Goal: Transaction & Acquisition: Purchase product/service

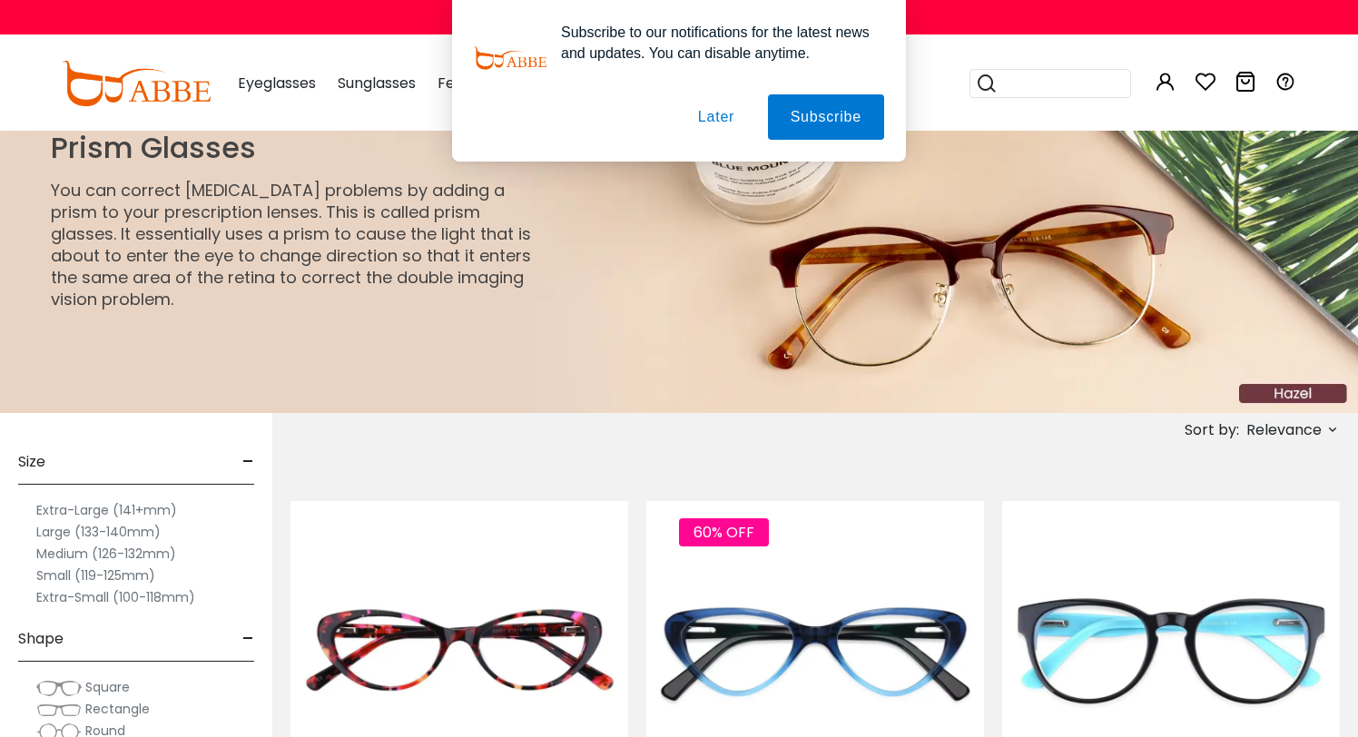
click at [0, 0] on button "Later" at bounding box center [0, 0] width 0 height 0
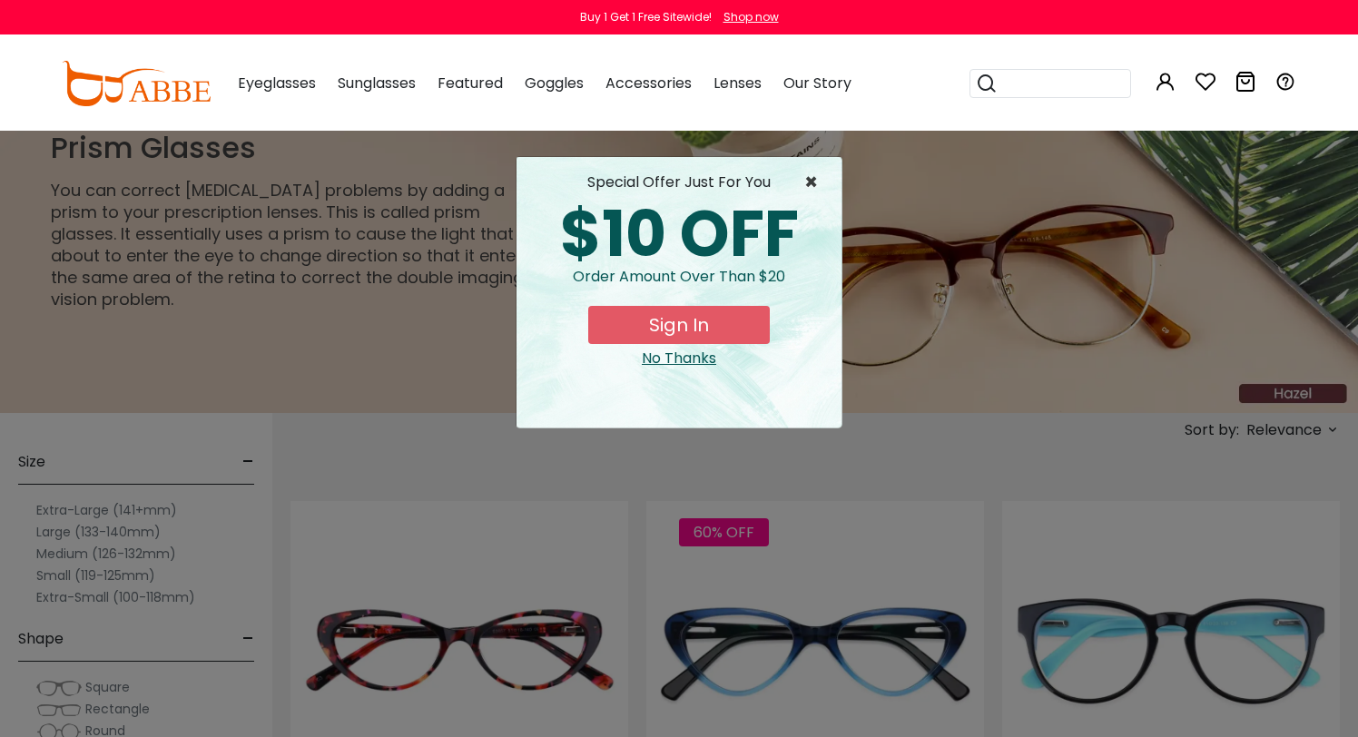
click at [812, 177] on span "×" at bounding box center [816, 183] width 23 height 22
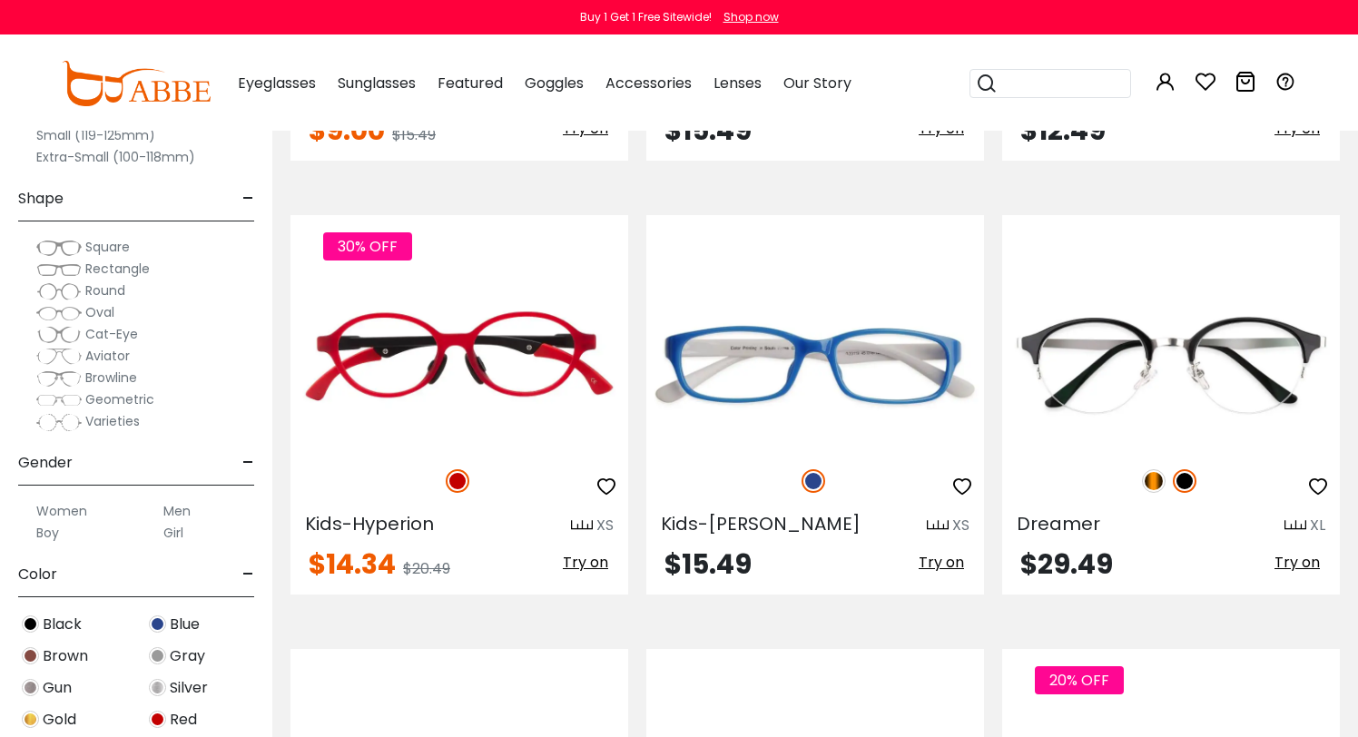
scroll to position [4670, 0]
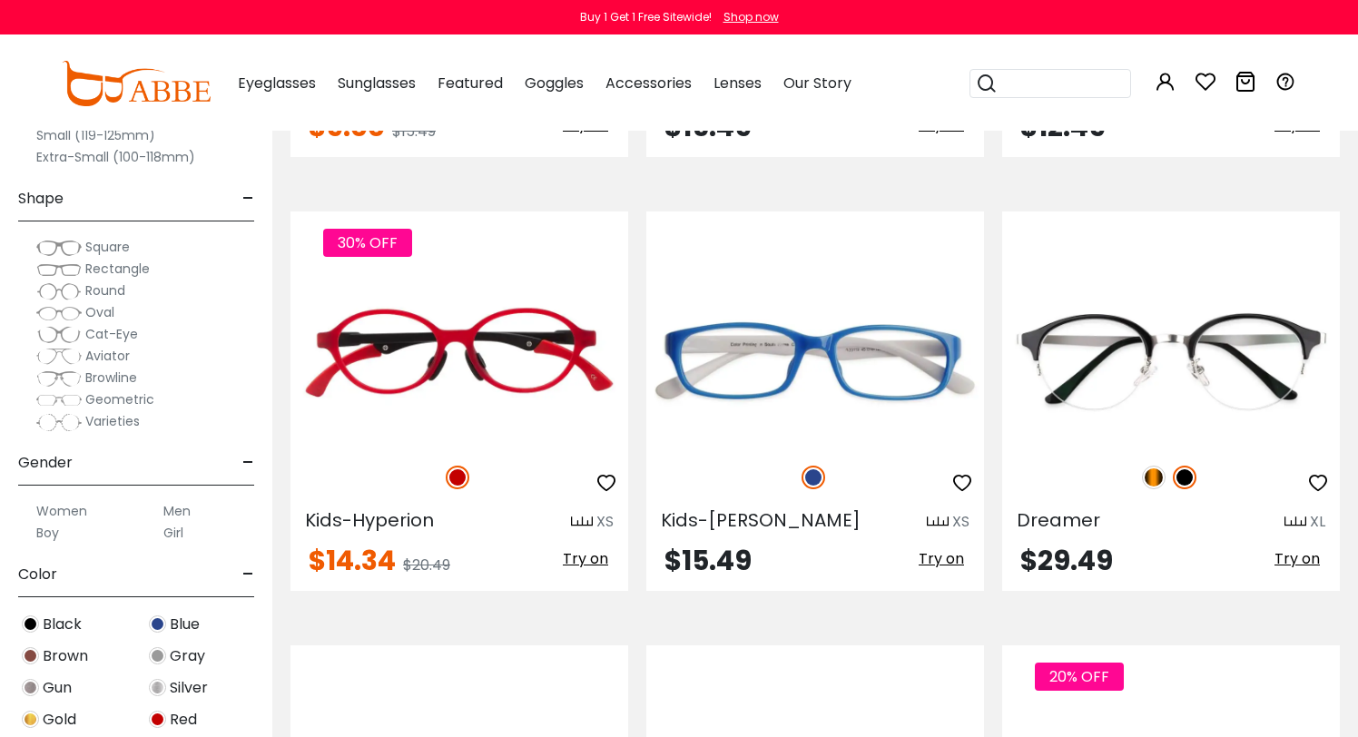
click at [77, 513] on label "Women" at bounding box center [61, 511] width 51 height 22
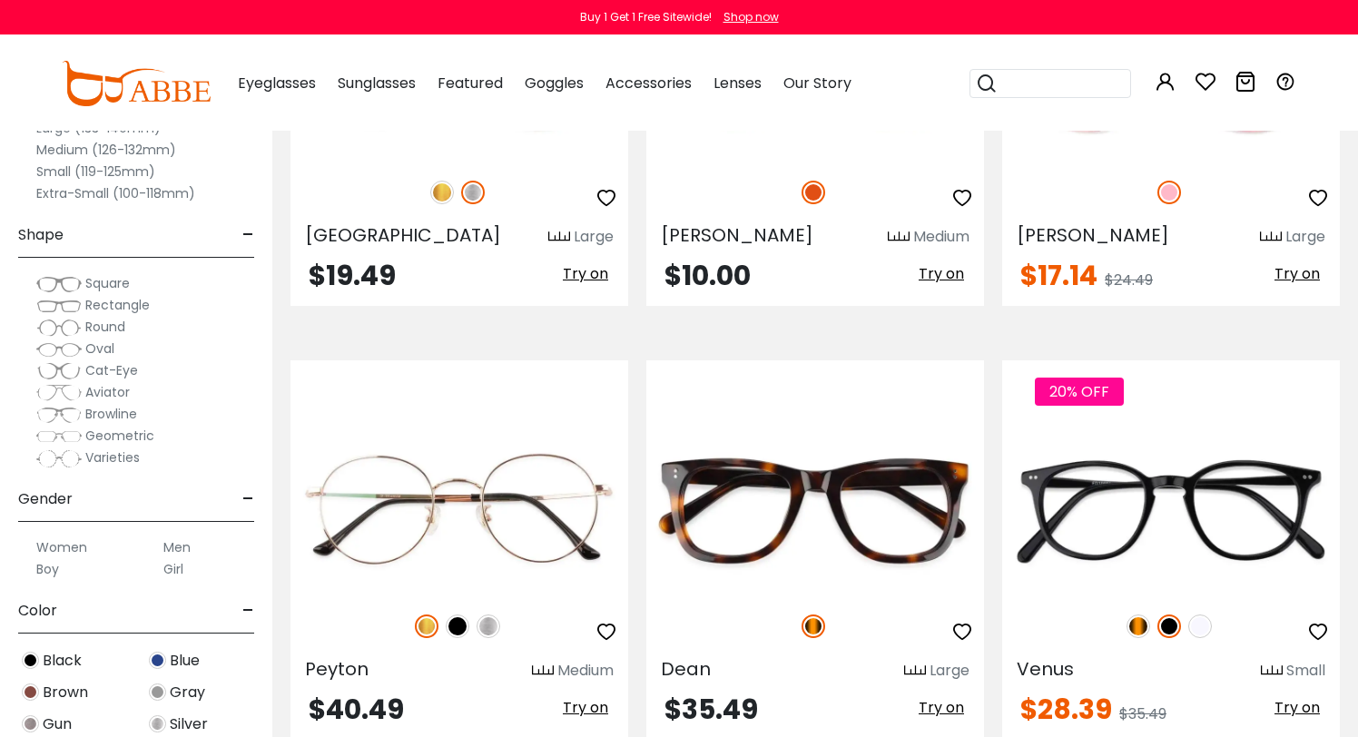
scroll to position [3220, 0]
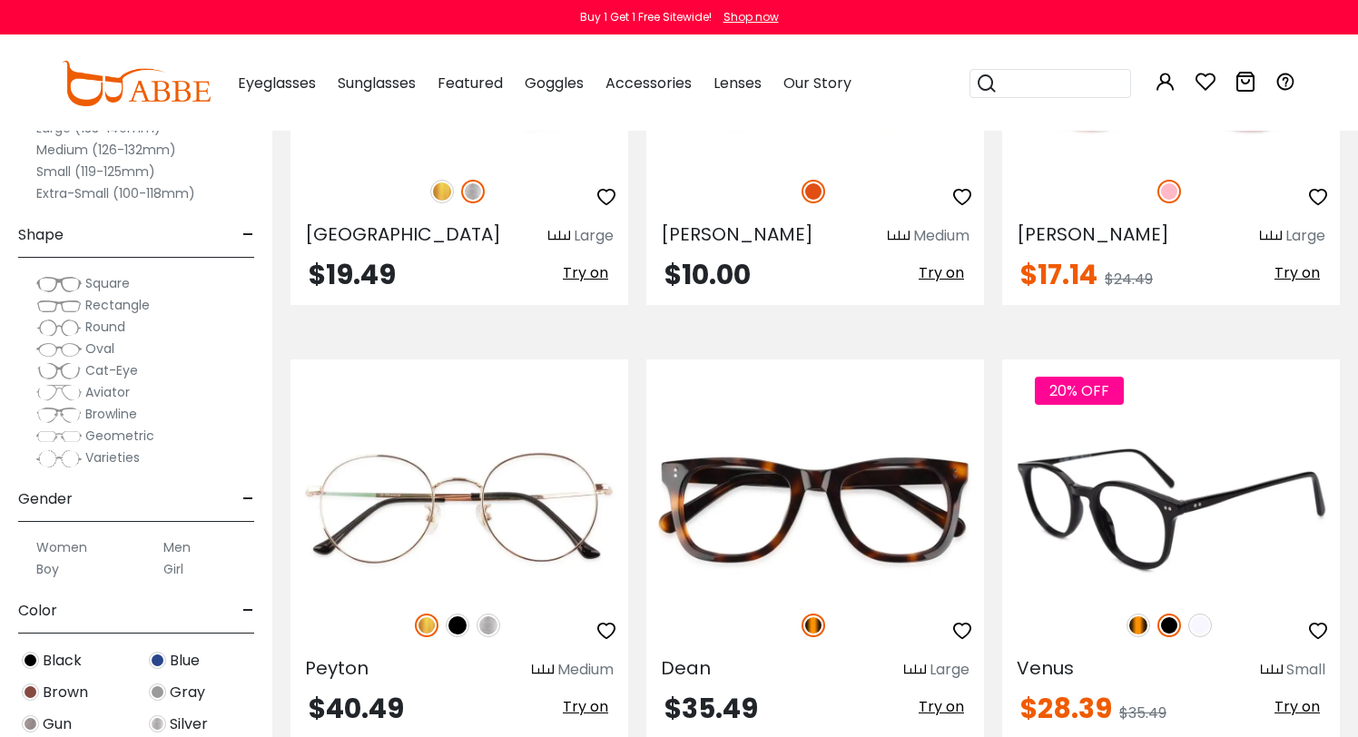
click at [1135, 630] on img at bounding box center [1139, 626] width 24 height 24
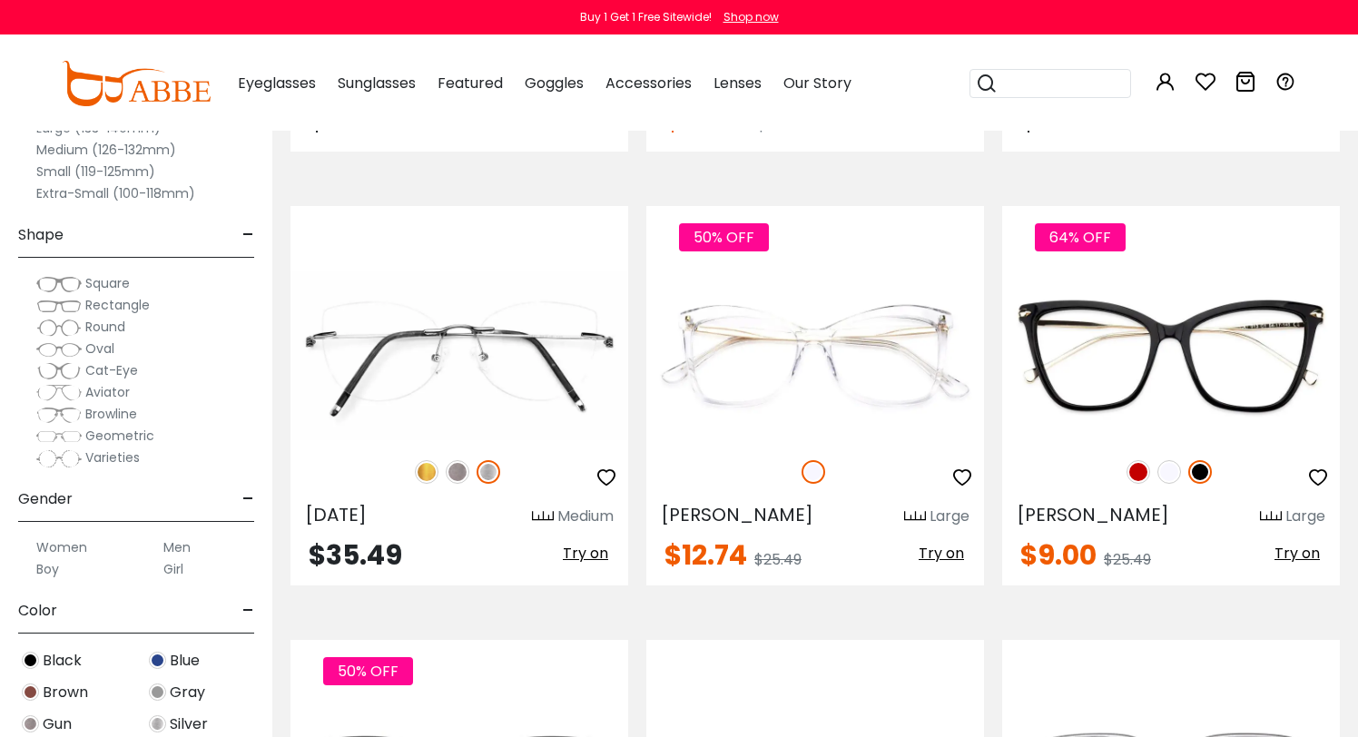
scroll to position [6415, 0]
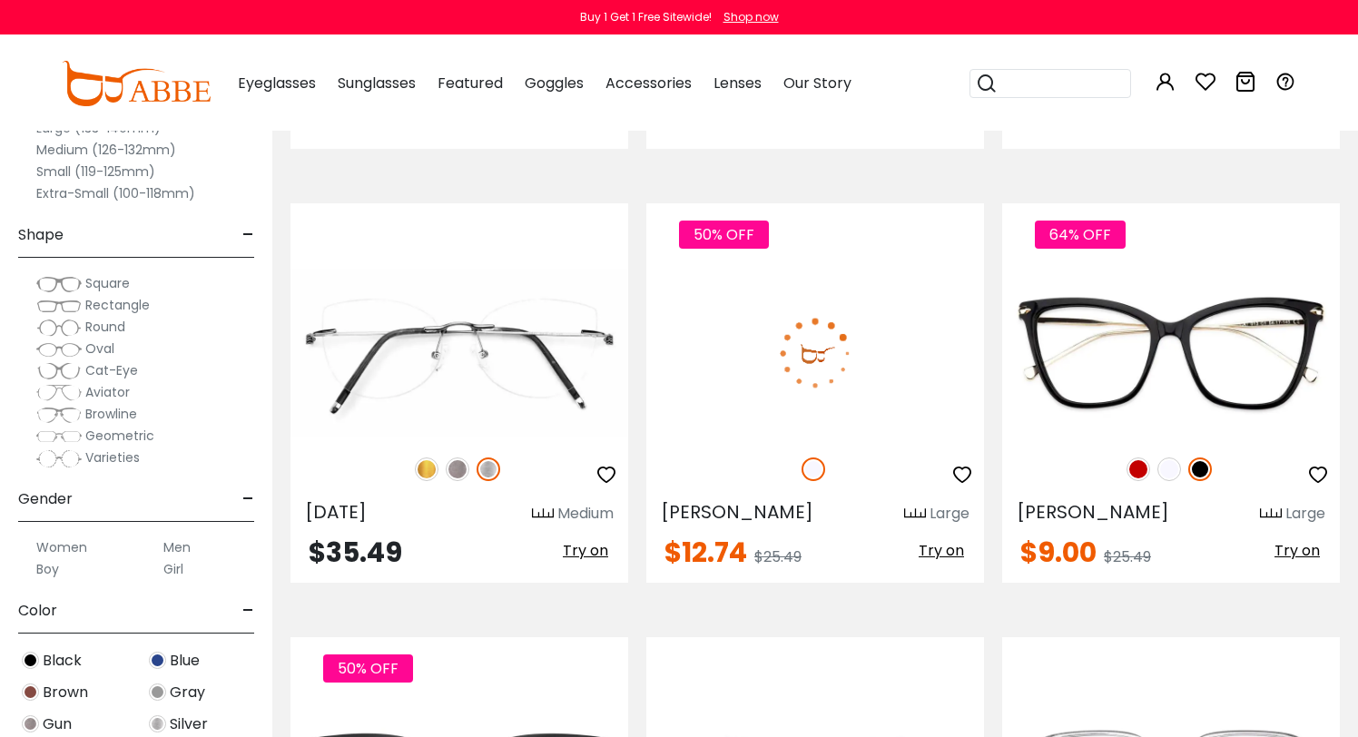
click at [947, 550] on span "Try on" at bounding box center [941, 550] width 45 height 21
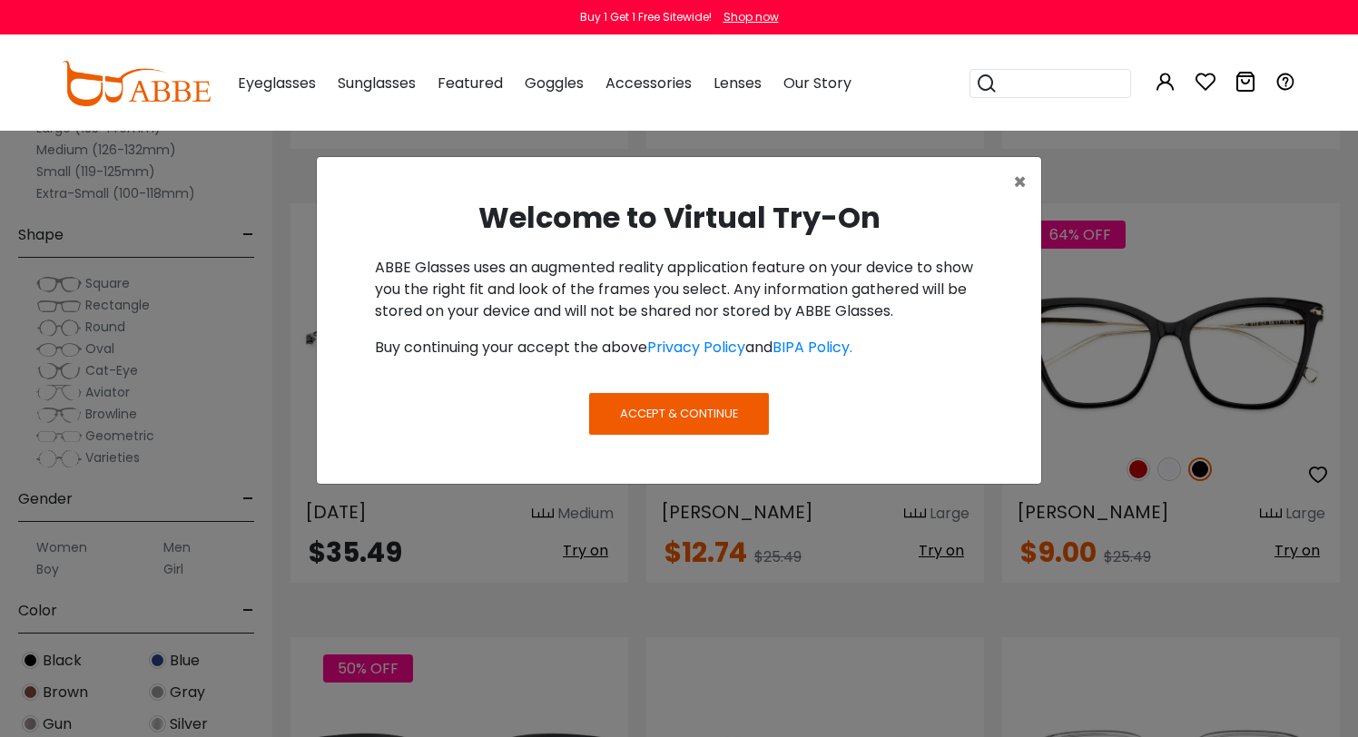
click at [685, 419] on span "Accept & Continue" at bounding box center [679, 413] width 118 height 17
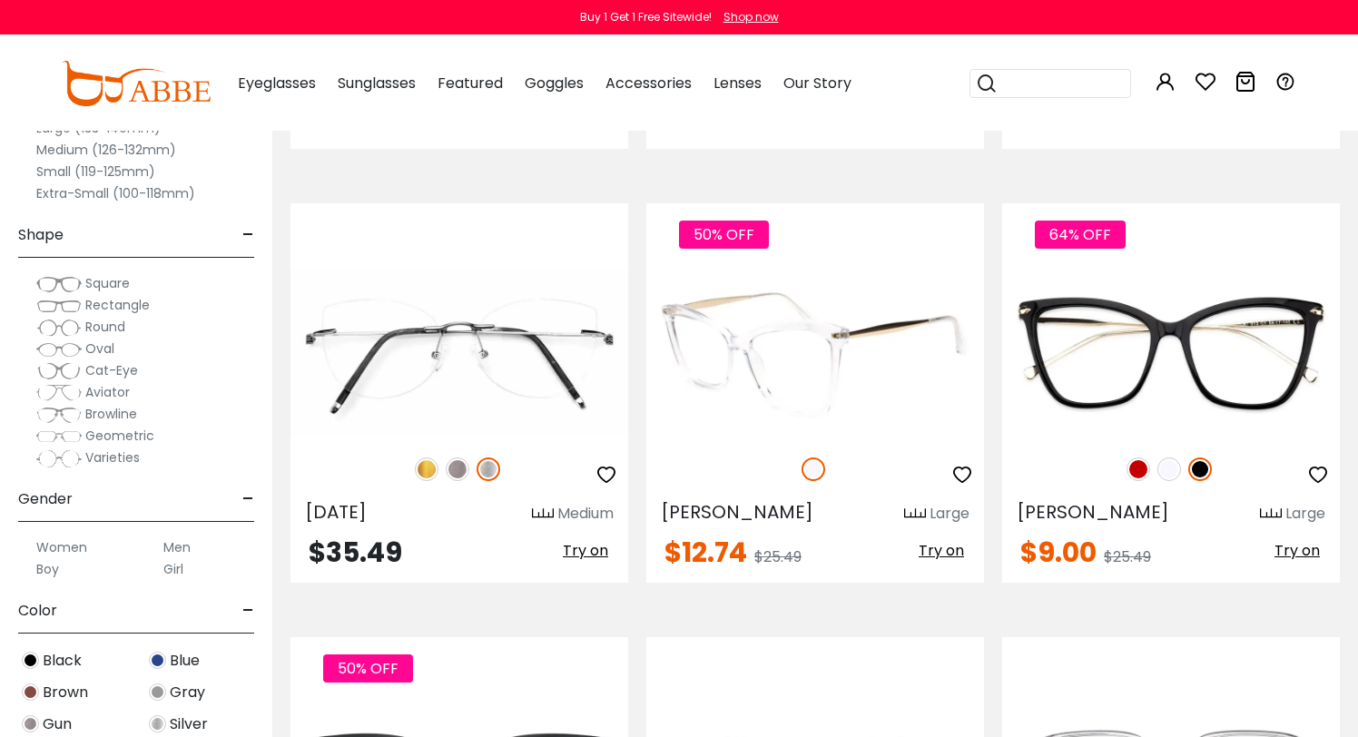
click at [880, 325] on img at bounding box center [816, 353] width 338 height 169
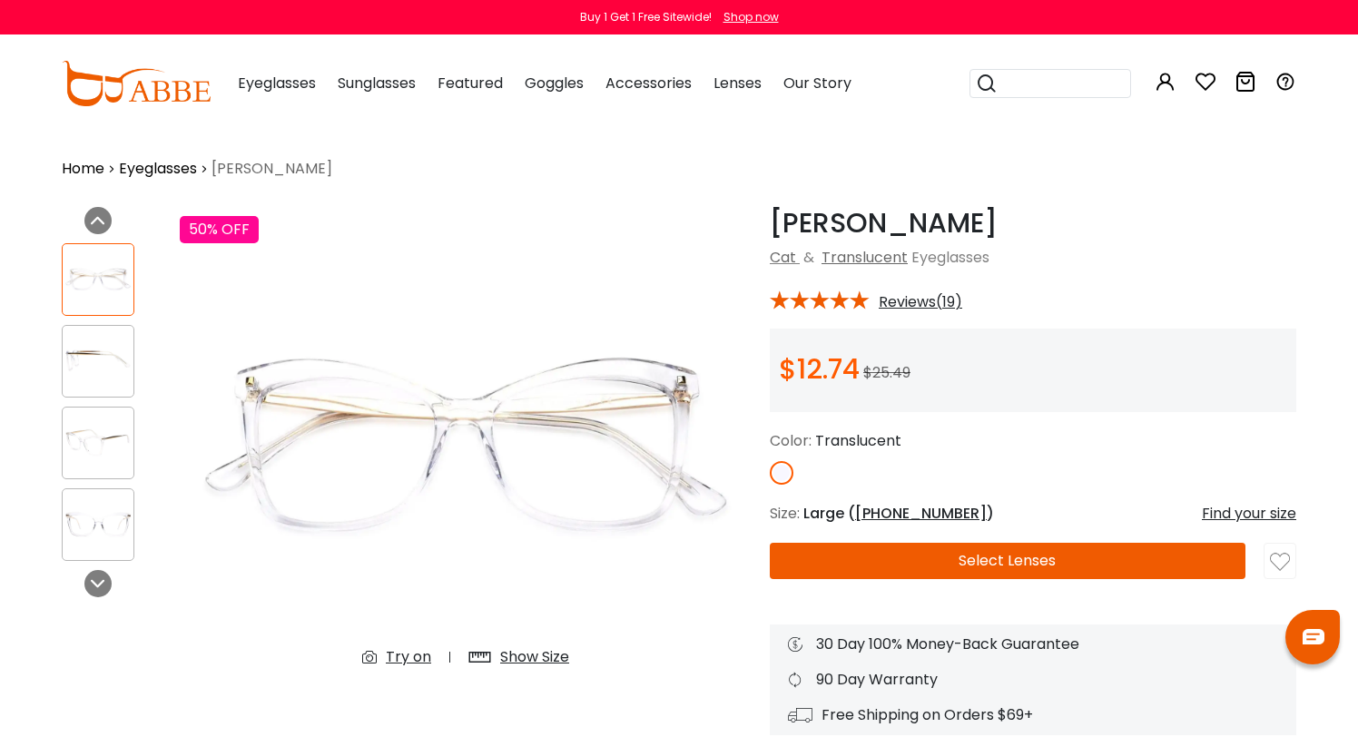
click at [381, 657] on icon at bounding box center [374, 658] width 24 height 22
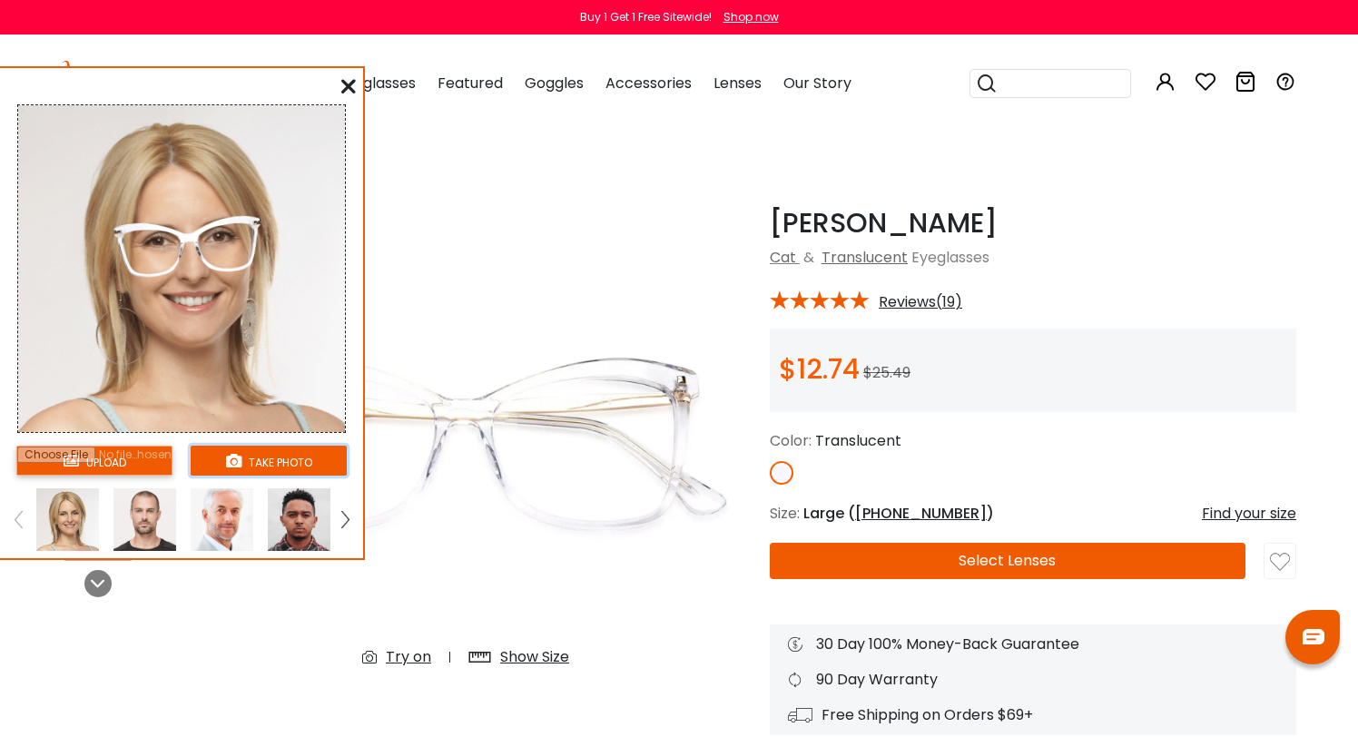
click at [302, 457] on button "take photo" at bounding box center [269, 461] width 156 height 30
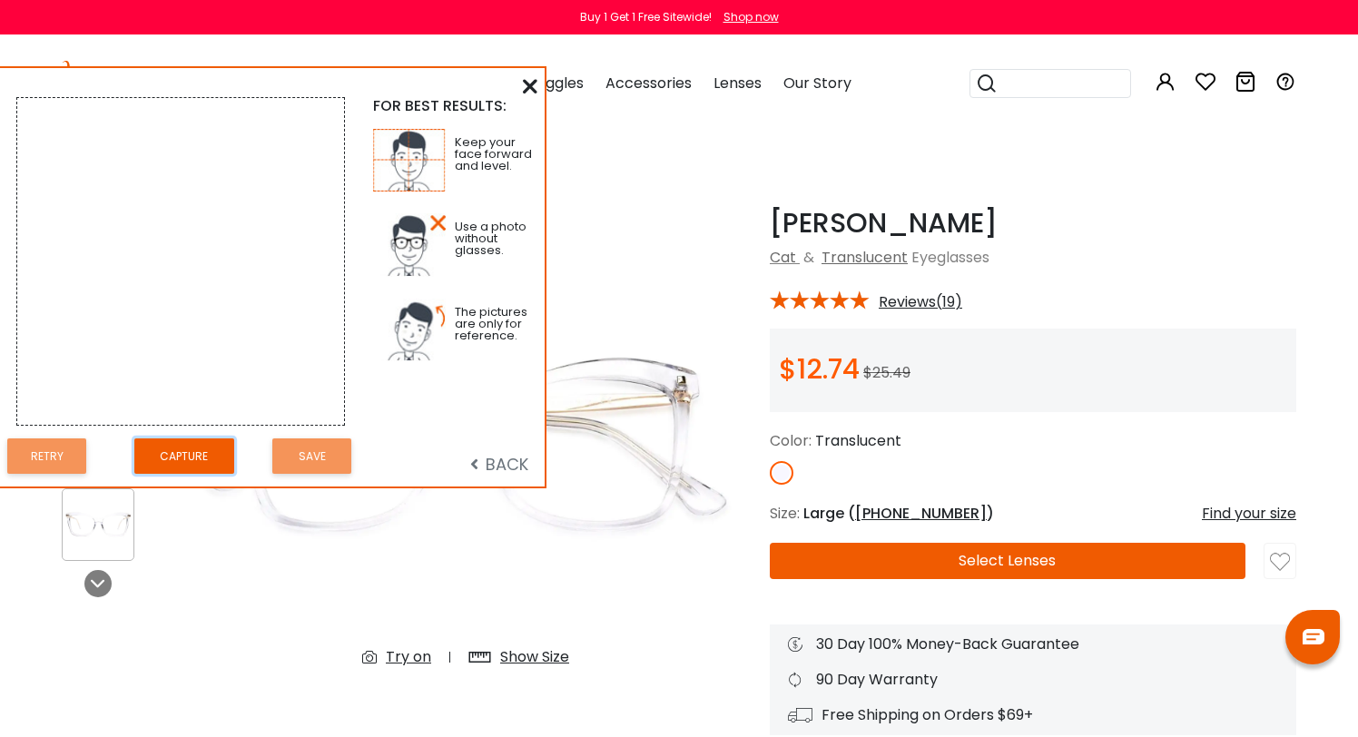
click at [189, 453] on button "Capture" at bounding box center [184, 456] width 100 height 35
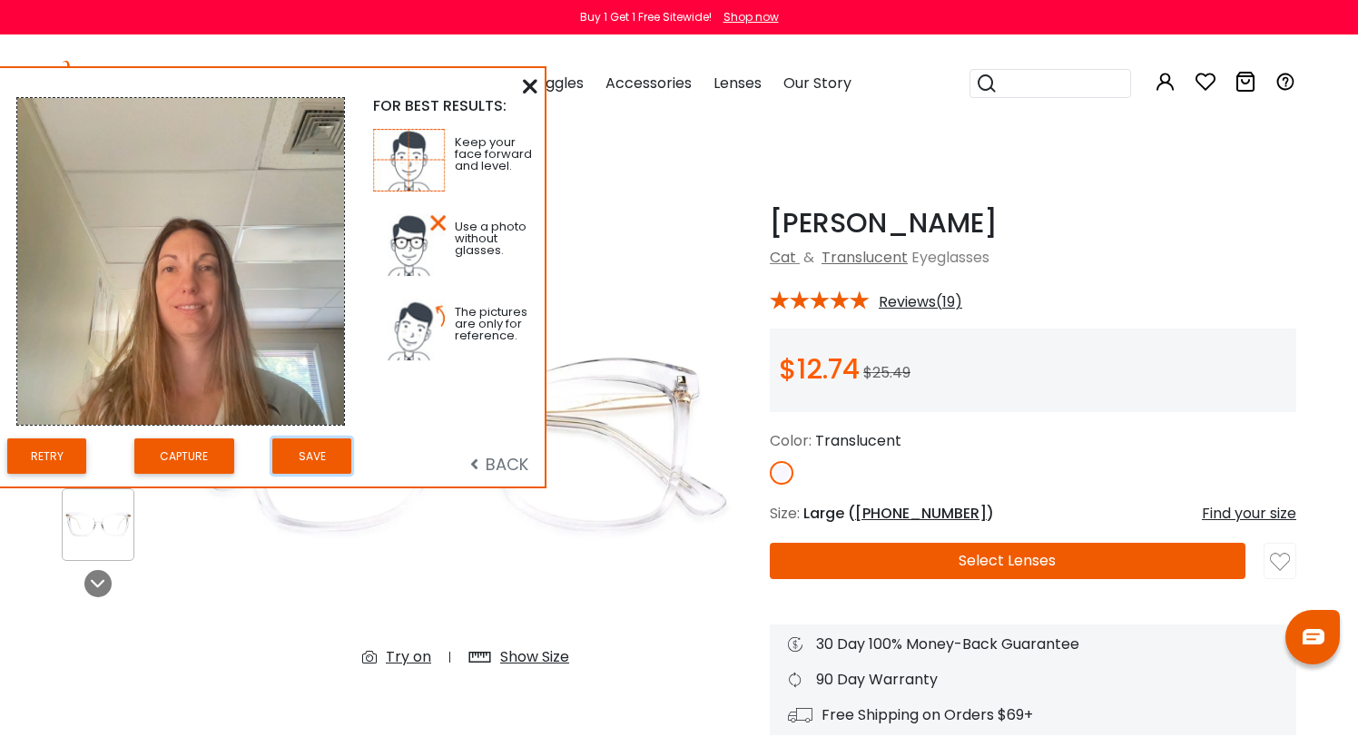
click at [318, 455] on button "Save" at bounding box center [311, 456] width 79 height 35
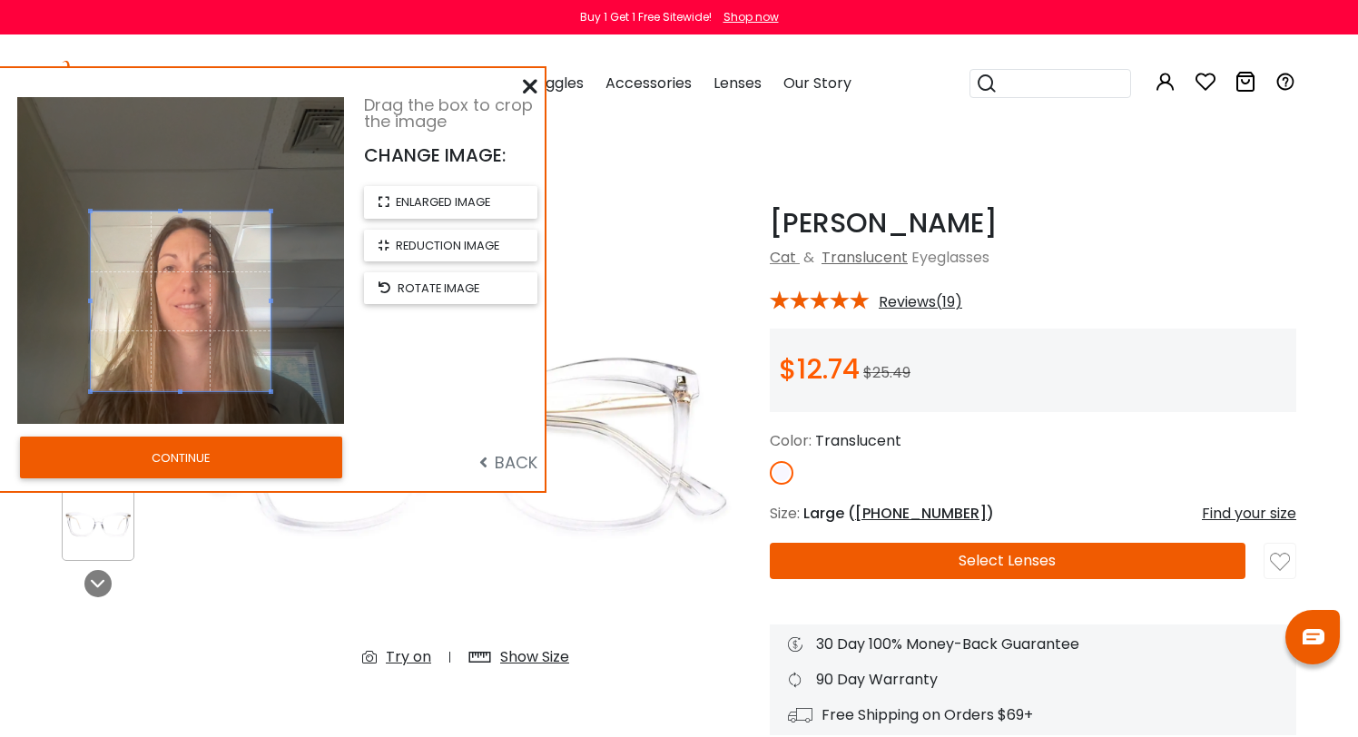
drag, startPoint x: 180, startPoint y: 131, endPoint x: 186, endPoint y: 372, distance: 241.6
click at [192, 212] on div at bounding box center [181, 302] width 180 height 180
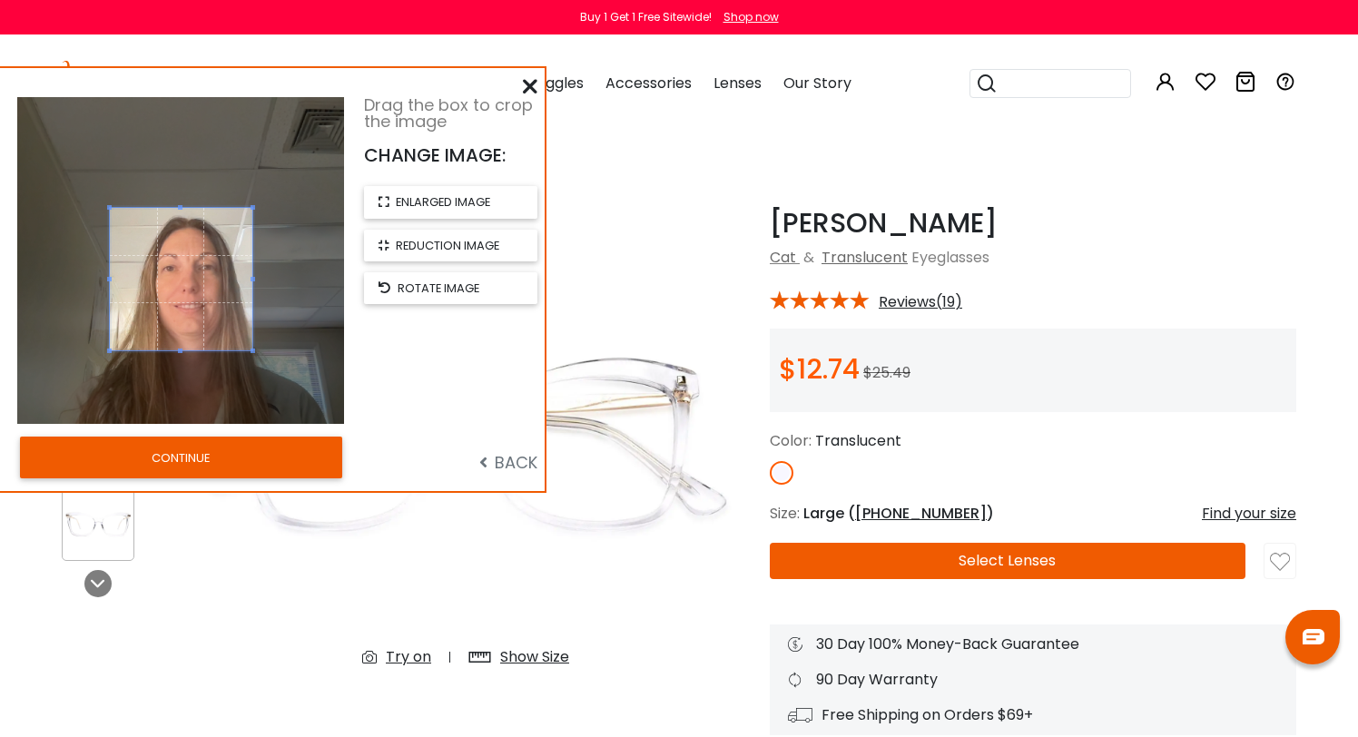
drag, startPoint x: 178, startPoint y: 391, endPoint x: 195, endPoint y: 351, distance: 44.4
click at [195, 351] on div at bounding box center [181, 279] width 143 height 143
click at [201, 277] on span at bounding box center [189, 281] width 143 height 143
click at [221, 454] on button "CONTINUE" at bounding box center [181, 458] width 322 height 42
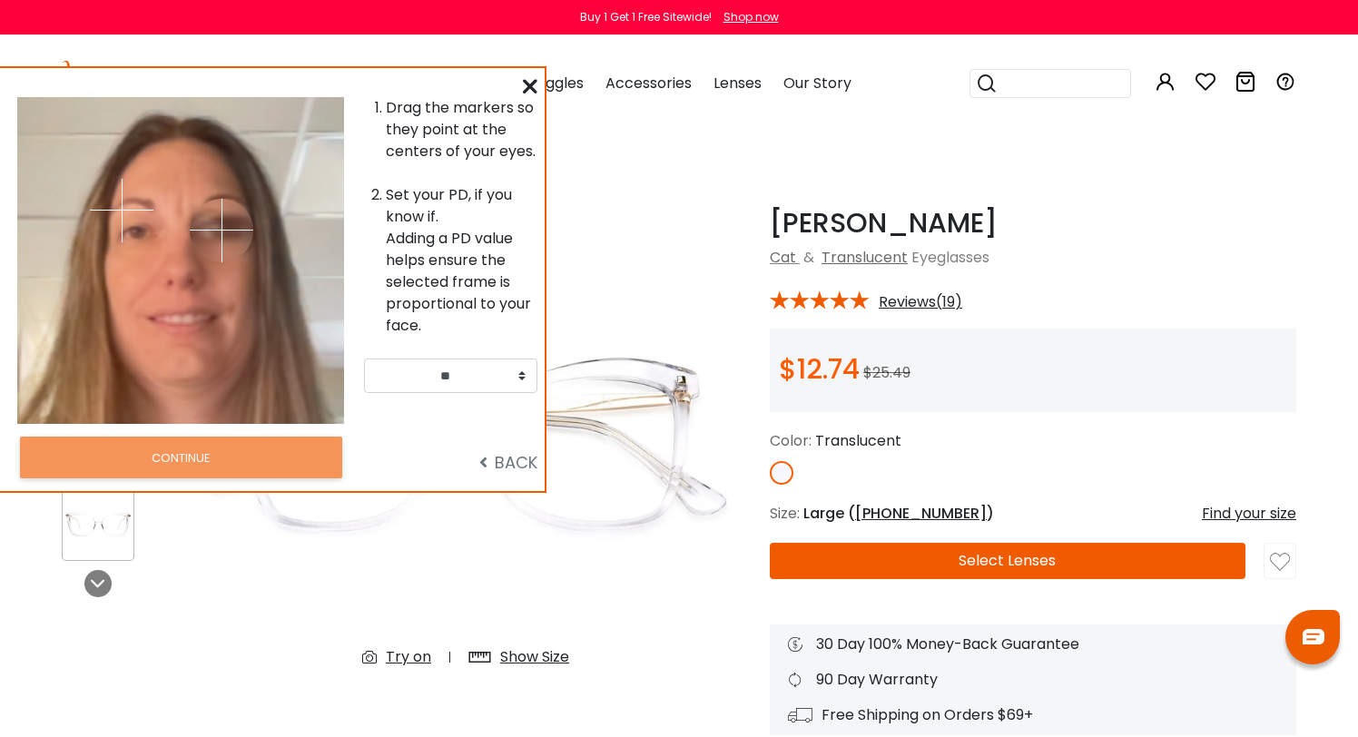
drag, startPoint x: 211, startPoint y: 209, endPoint x: 222, endPoint y: 230, distance: 23.6
click at [222, 230] on img at bounding box center [222, 231] width 64 height 64
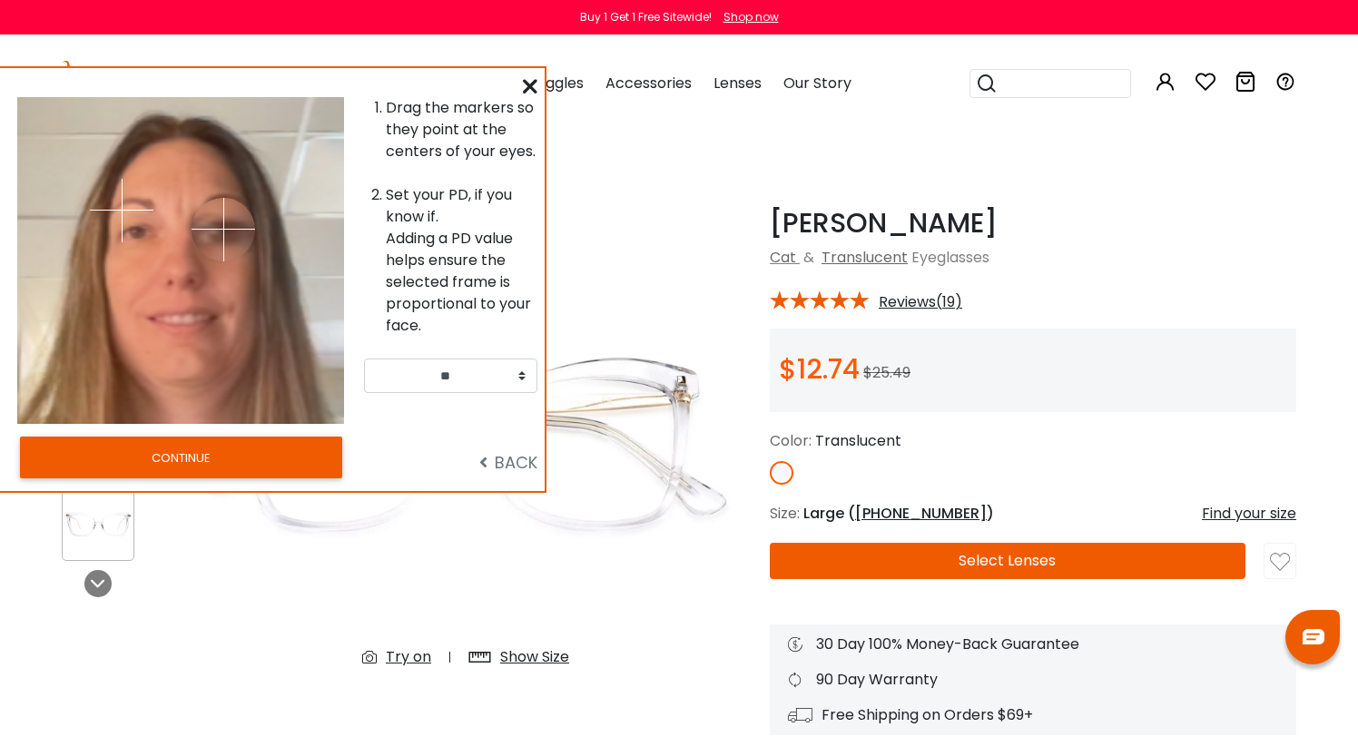
click at [223, 229] on img at bounding box center [224, 230] width 64 height 64
drag, startPoint x: 122, startPoint y: 209, endPoint x: 136, endPoint y: 231, distance: 26.2
click at [136, 231] on img at bounding box center [136, 232] width 64 height 64
click at [225, 231] on img at bounding box center [225, 232] width 64 height 64
click at [222, 230] on img at bounding box center [223, 231] width 64 height 64
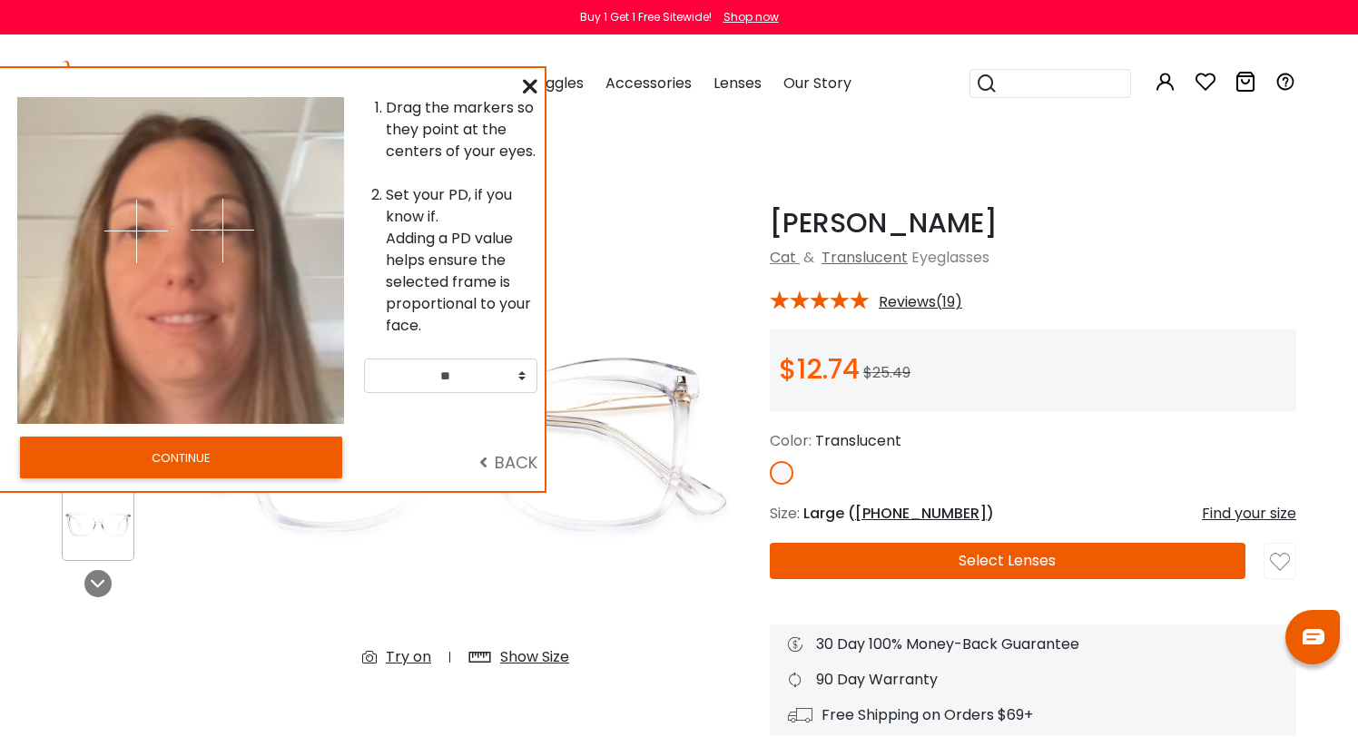
click at [282, 222] on div at bounding box center [262, 260] width 163 height 327
click at [232, 453] on button "CONTINUE" at bounding box center [181, 458] width 322 height 42
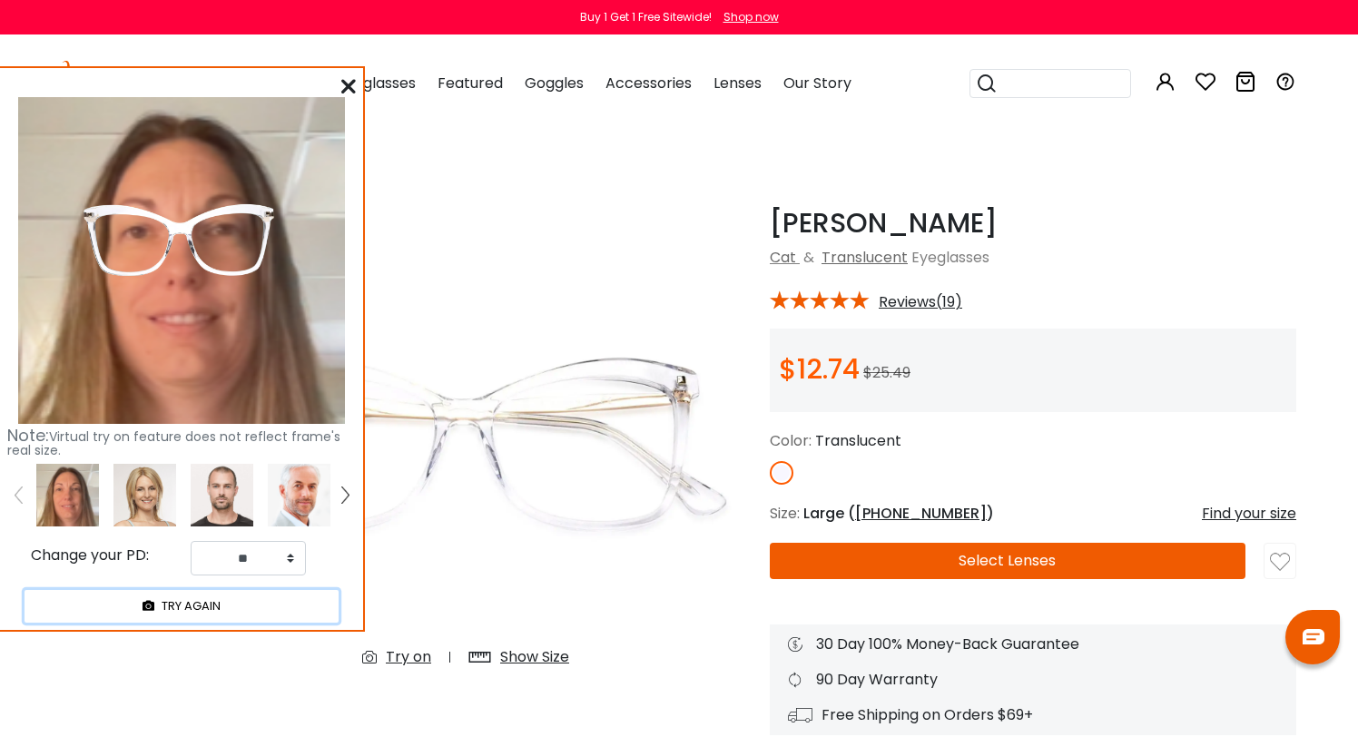
click at [202, 611] on button "TRY AGAIN" at bounding box center [182, 606] width 314 height 32
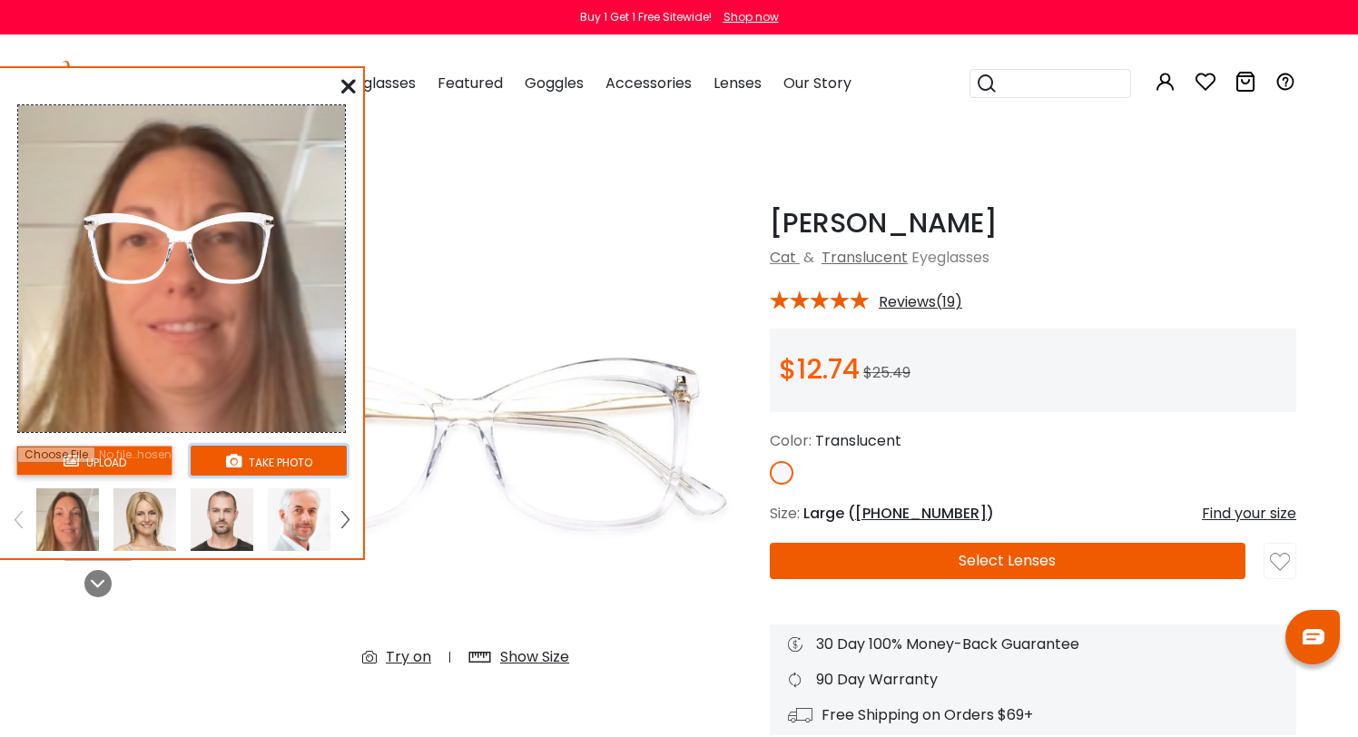
click at [292, 460] on button "take photo" at bounding box center [269, 461] width 156 height 30
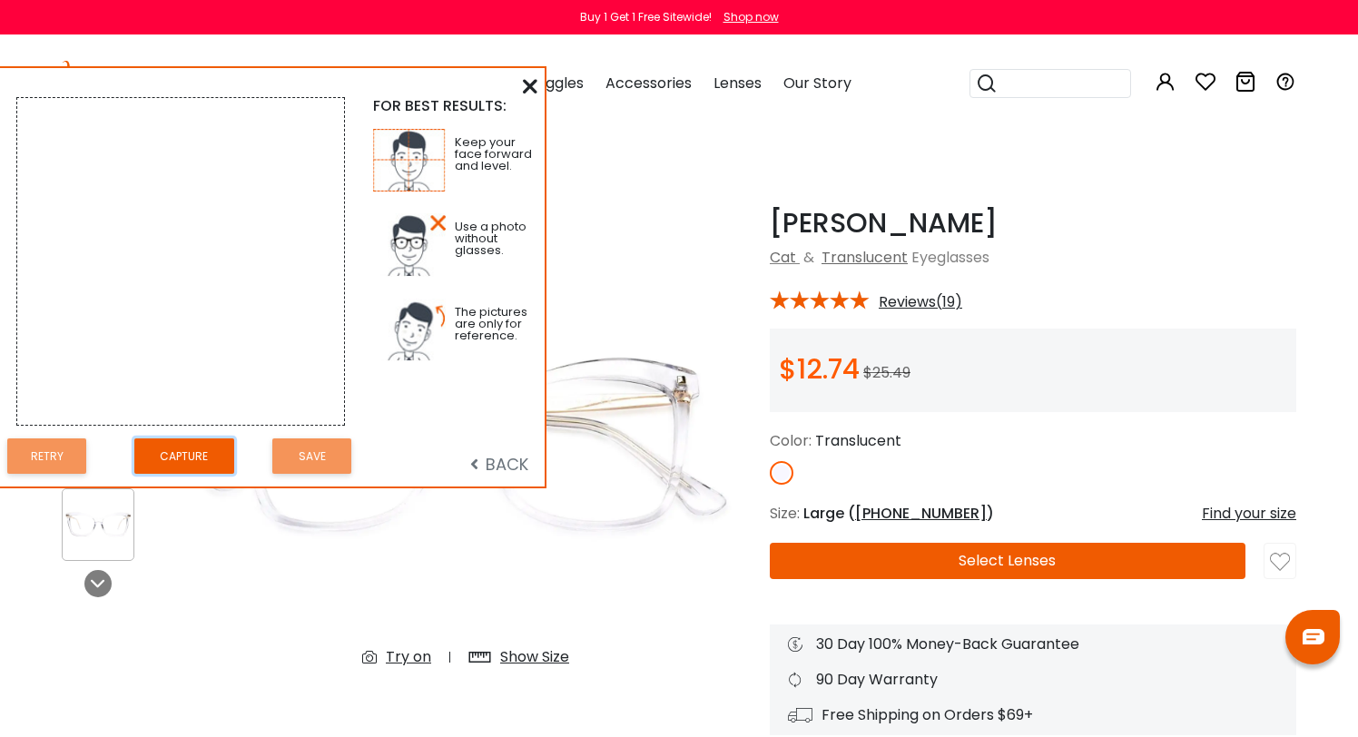
click at [201, 455] on button "Capture" at bounding box center [184, 456] width 100 height 35
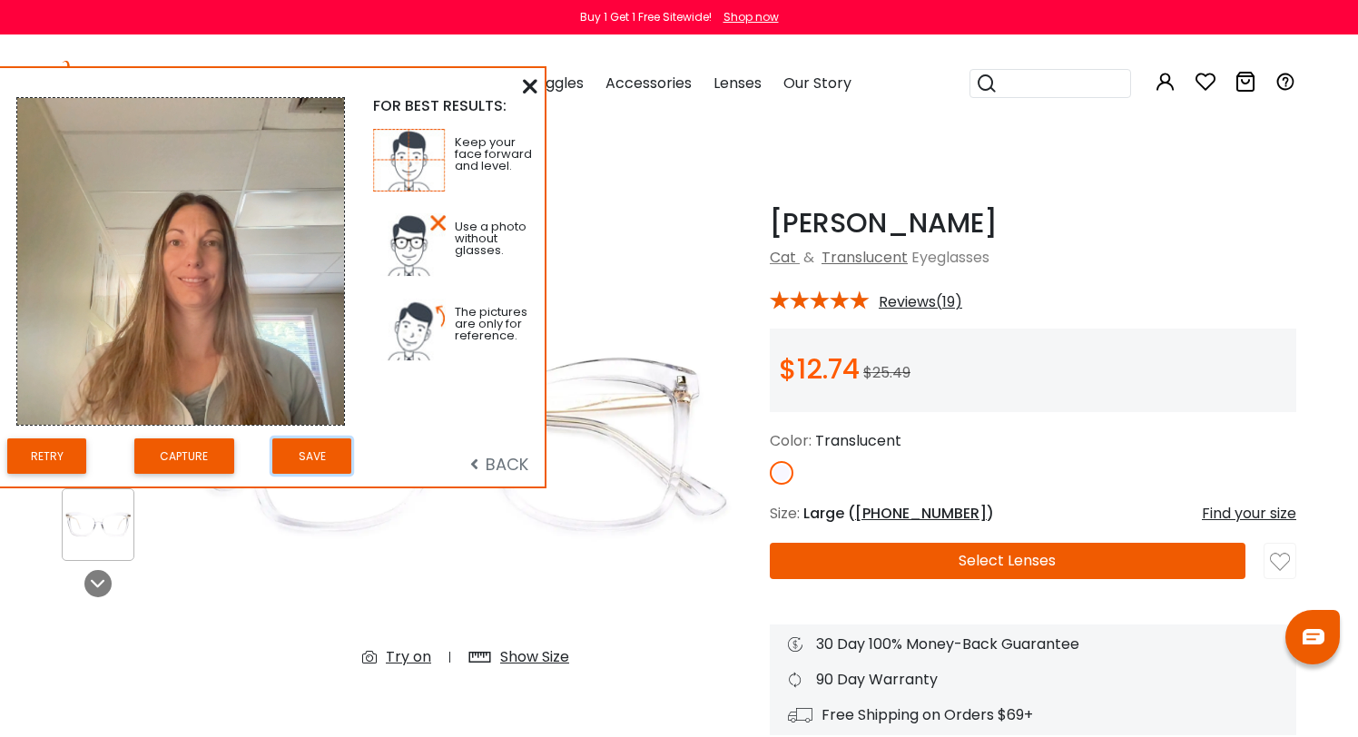
click at [314, 461] on button "Save" at bounding box center [311, 456] width 79 height 35
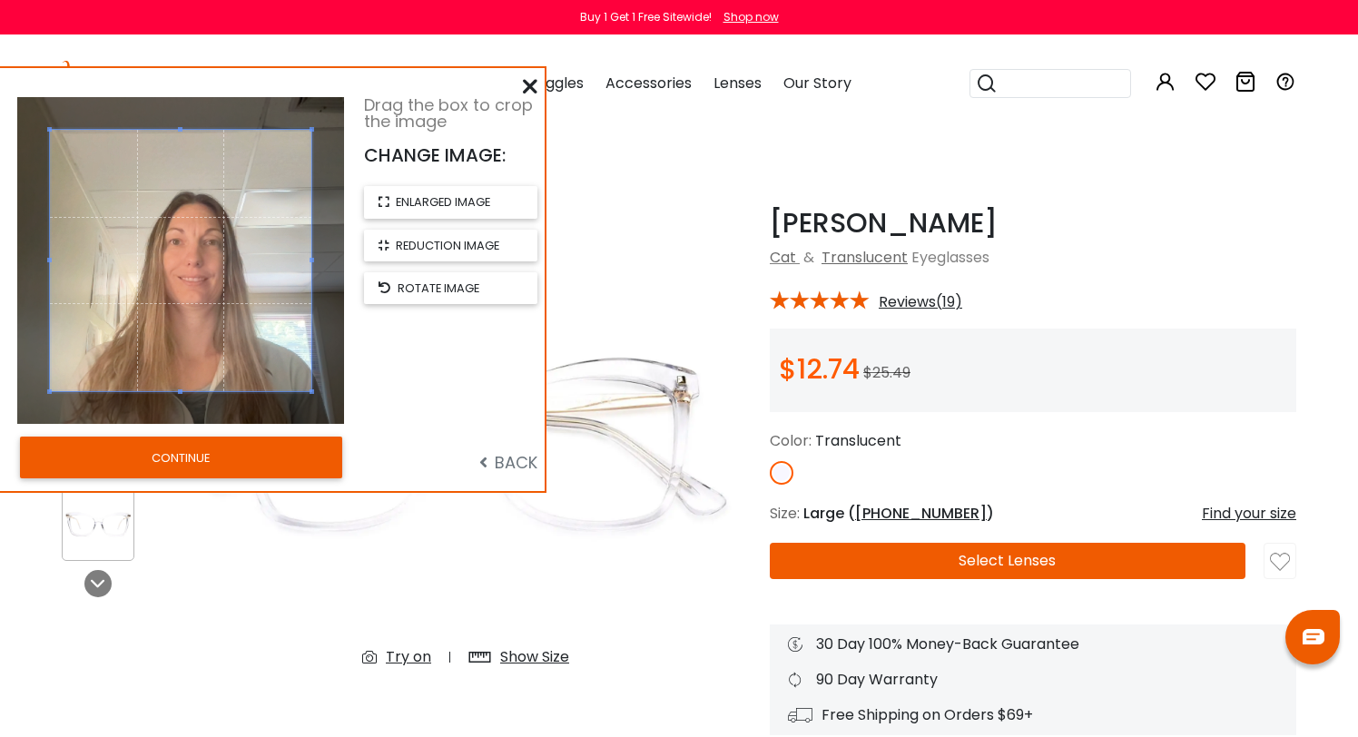
click at [314, 458] on button "CONTINUE" at bounding box center [181, 458] width 322 height 42
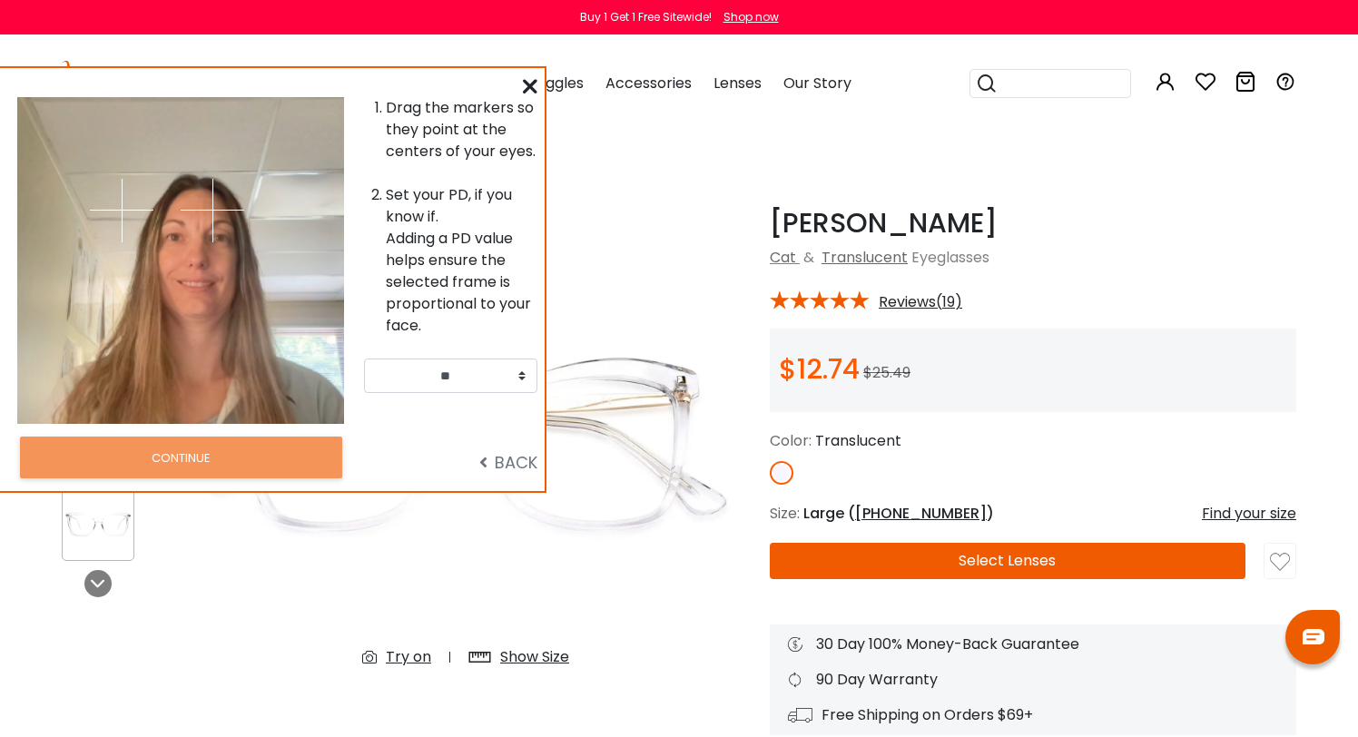
click at [217, 212] on img at bounding box center [213, 211] width 64 height 64
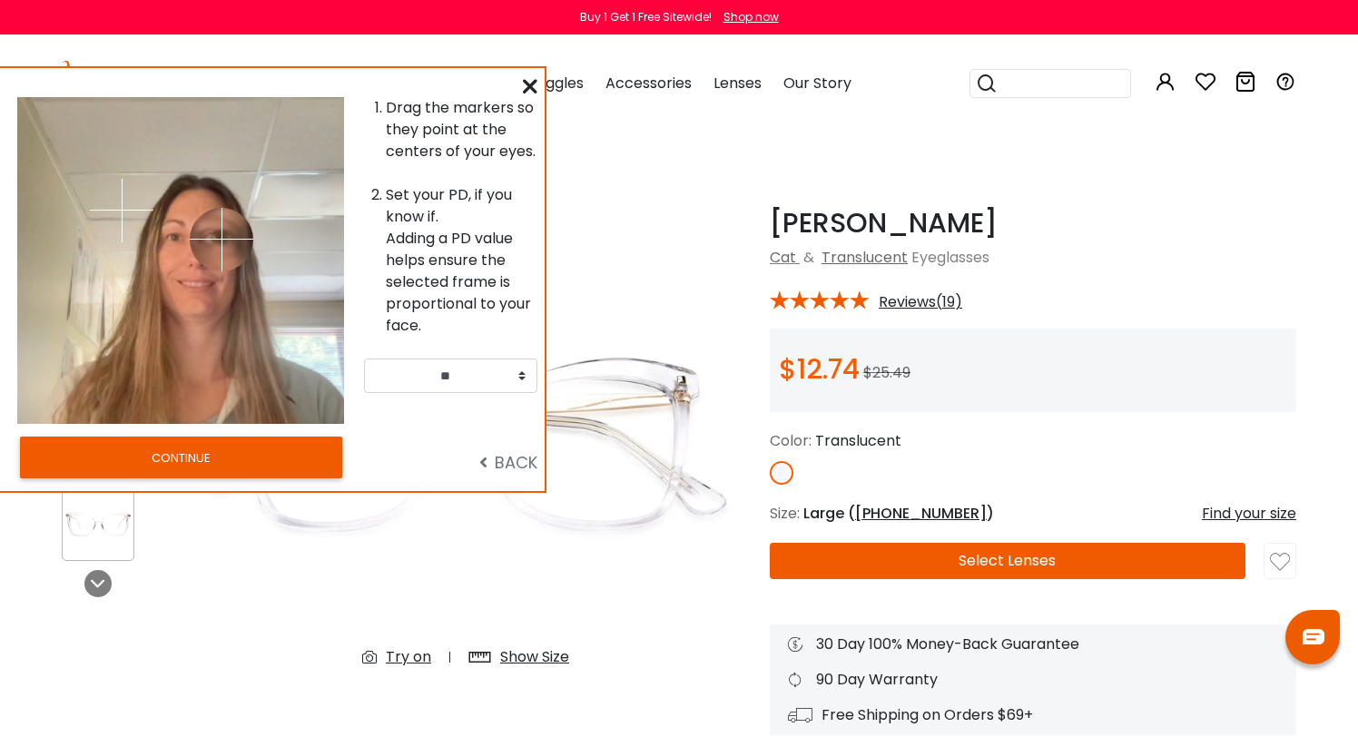
drag, startPoint x: 217, startPoint y: 212, endPoint x: 222, endPoint y: 239, distance: 27.6
click at [222, 239] on img at bounding box center [222, 240] width 64 height 64
drag, startPoint x: 122, startPoint y: 209, endPoint x: 175, endPoint y: 238, distance: 60.9
click at [175, 238] on img at bounding box center [175, 239] width 64 height 64
click at [206, 453] on button "CONTINUE" at bounding box center [181, 458] width 322 height 42
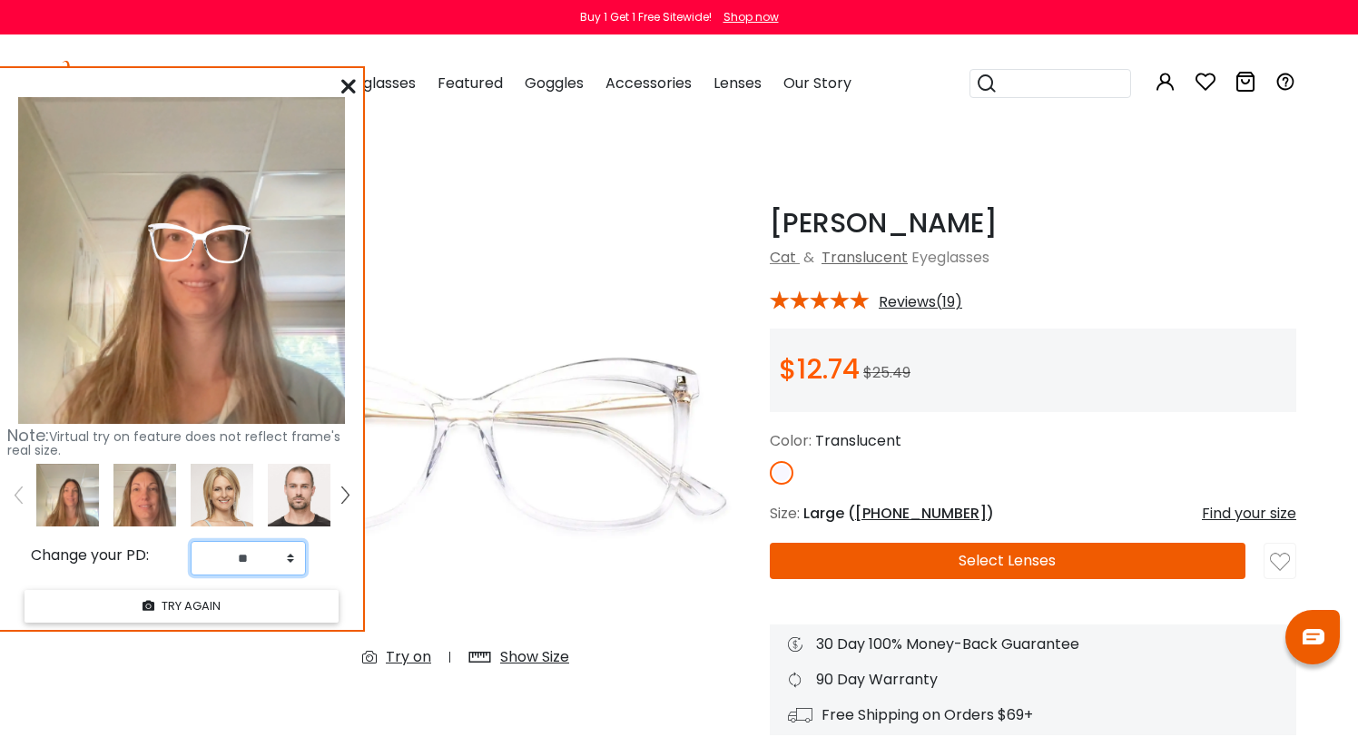
click at [291, 560] on select "** ** ** ** ** ** ** ** ** ** ** ** ** ** ** ** ** ** ** ** ** ** ** ** ** ** *…" at bounding box center [248, 558] width 115 height 35
click at [543, 661] on div "Show Size" at bounding box center [534, 658] width 69 height 22
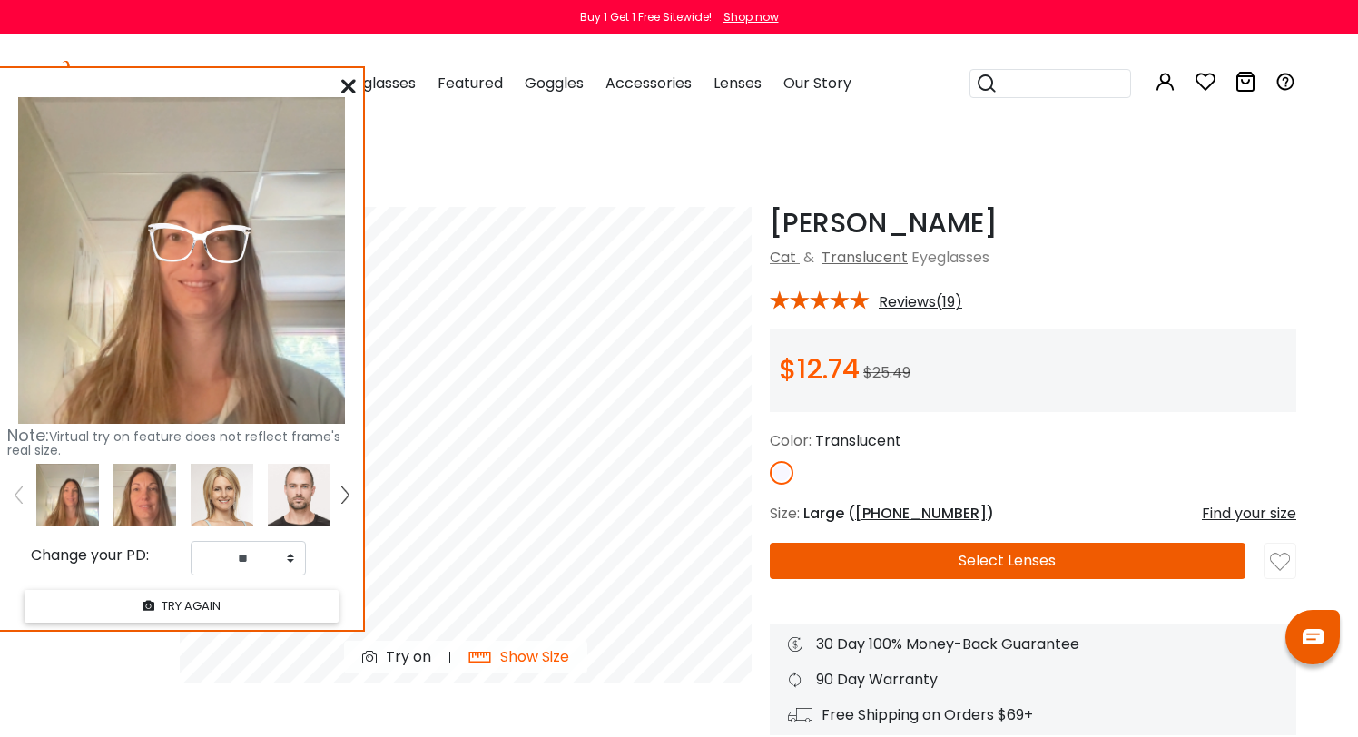
click at [1238, 516] on div "Find your size" at bounding box center [1249, 514] width 94 height 22
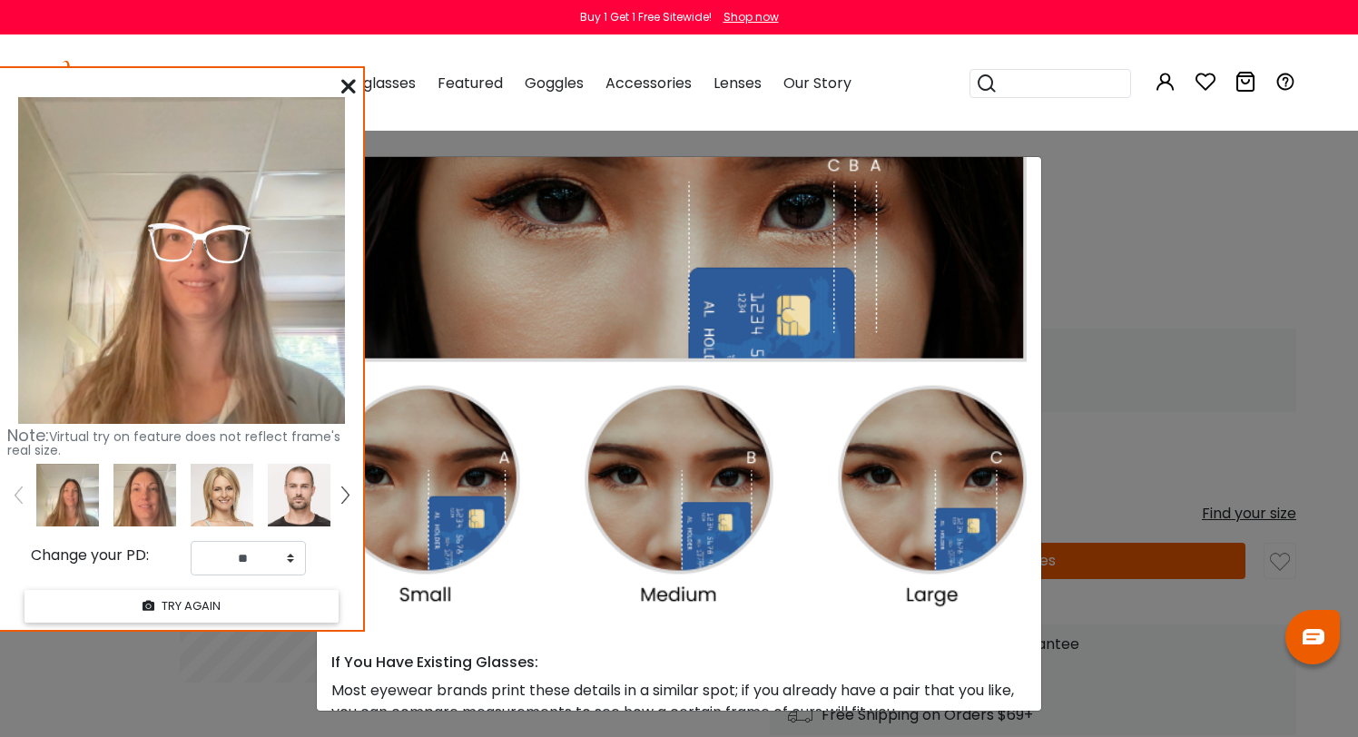
scroll to position [226, 0]
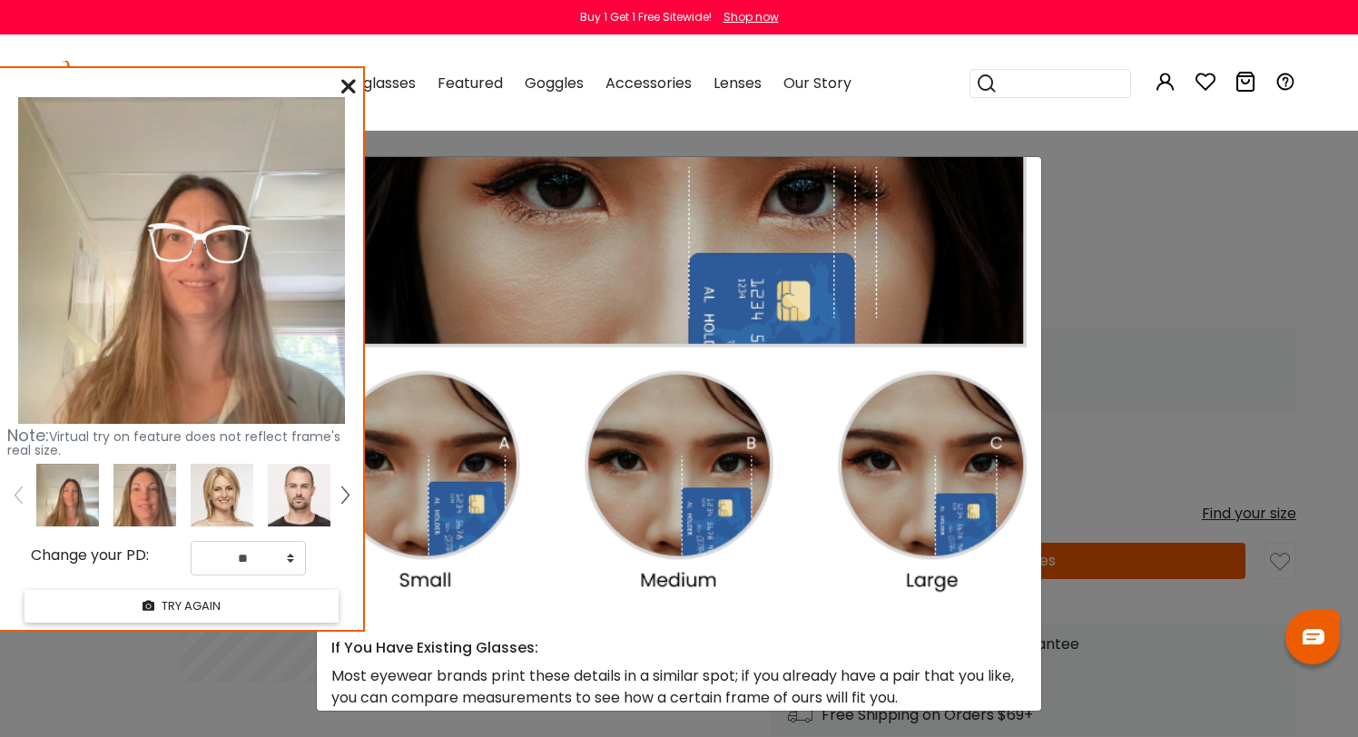
click at [1172, 201] on div "Size Guide × A Skill For Finding Suitable Glasses Size: Use a Credit Card Place…" at bounding box center [679, 368] width 1358 height 737
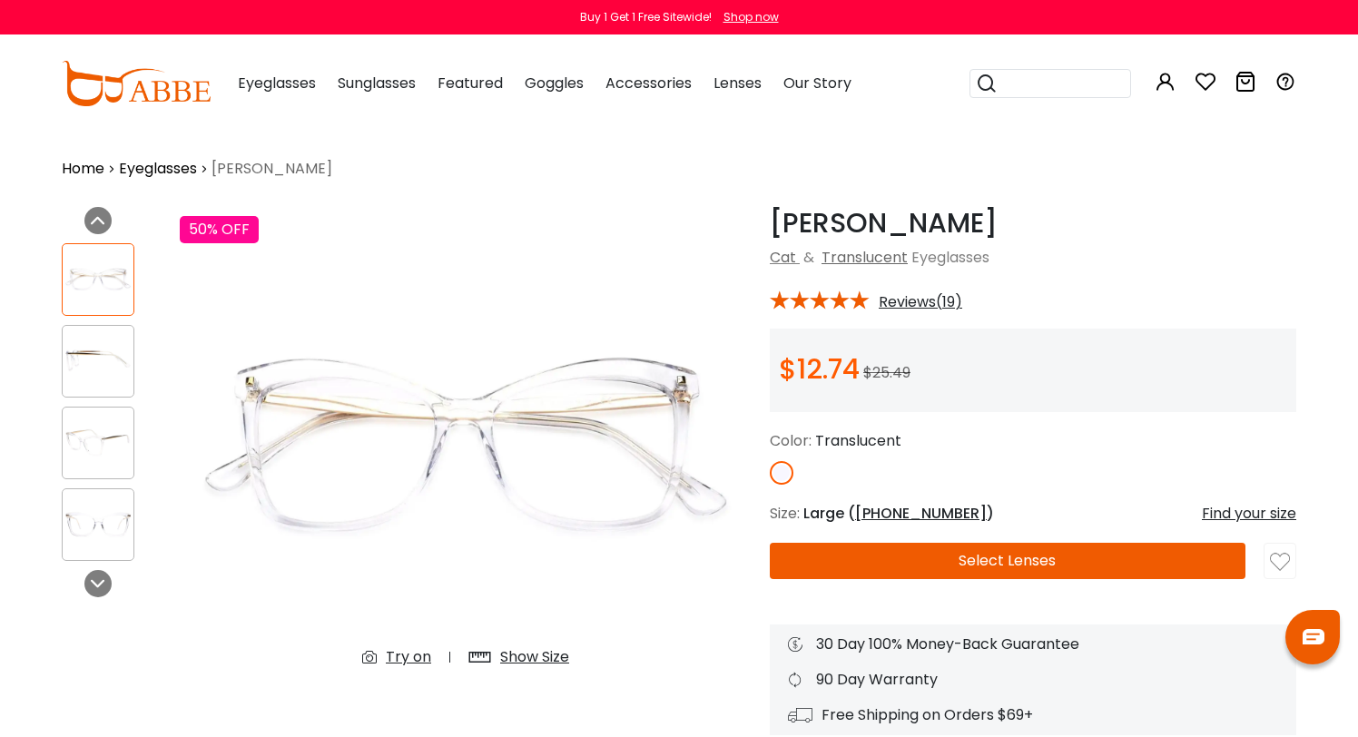
click at [1246, 516] on div "Find your size" at bounding box center [1249, 514] width 94 height 22
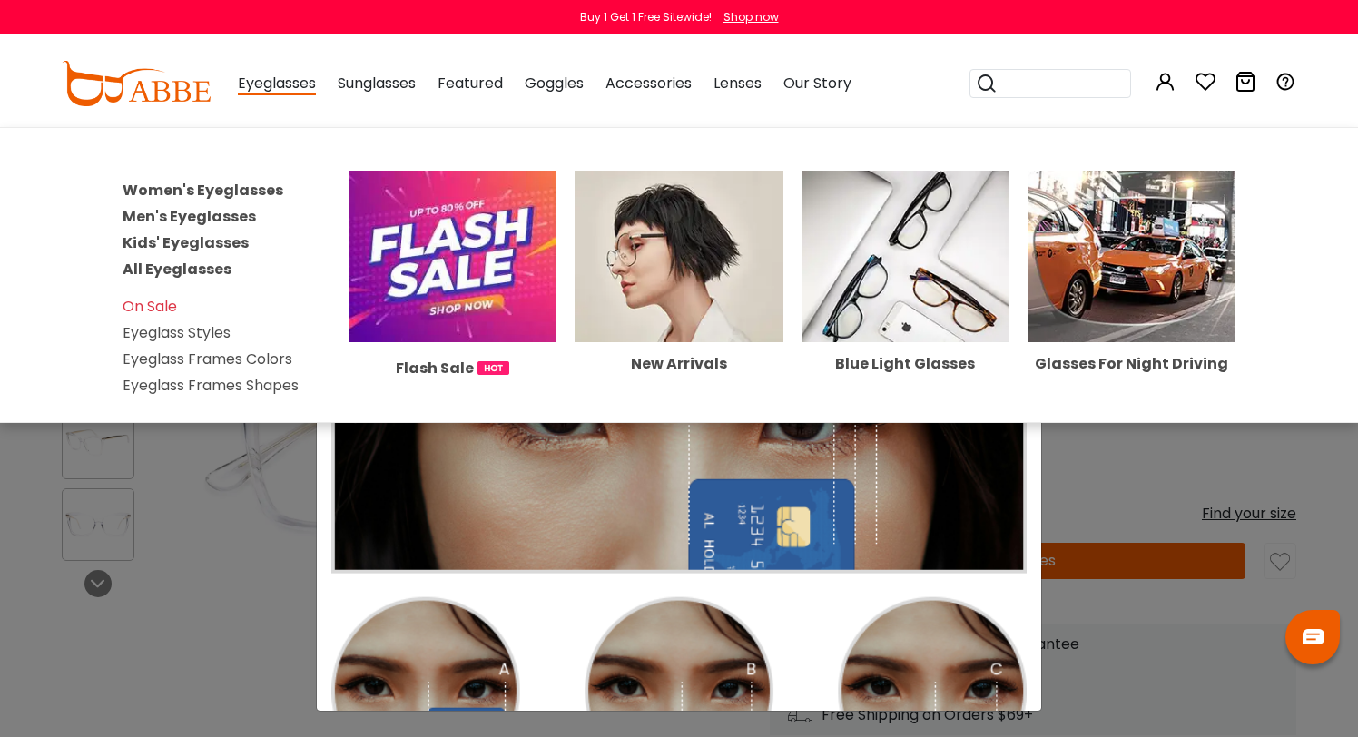
click at [245, 186] on link "Women's Eyeglasses" at bounding box center [203, 190] width 161 height 21
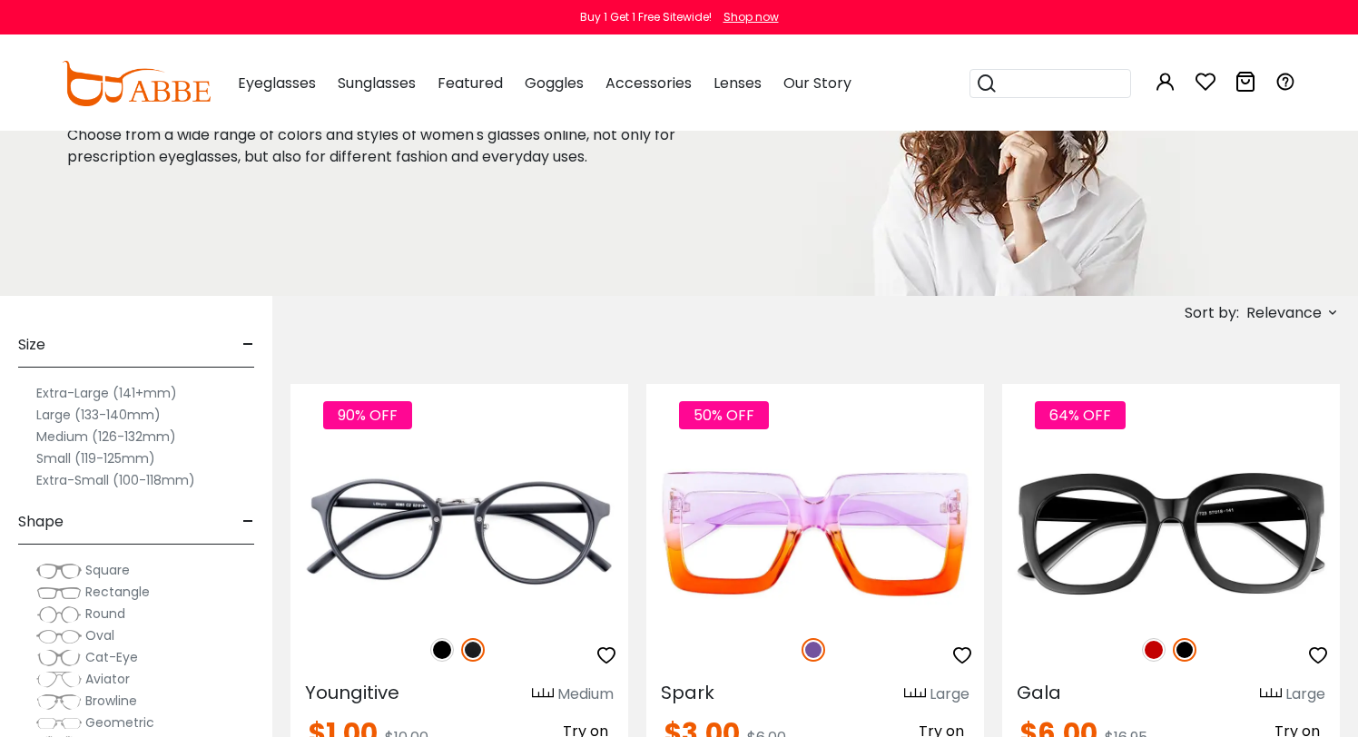
scroll to position [153, 0]
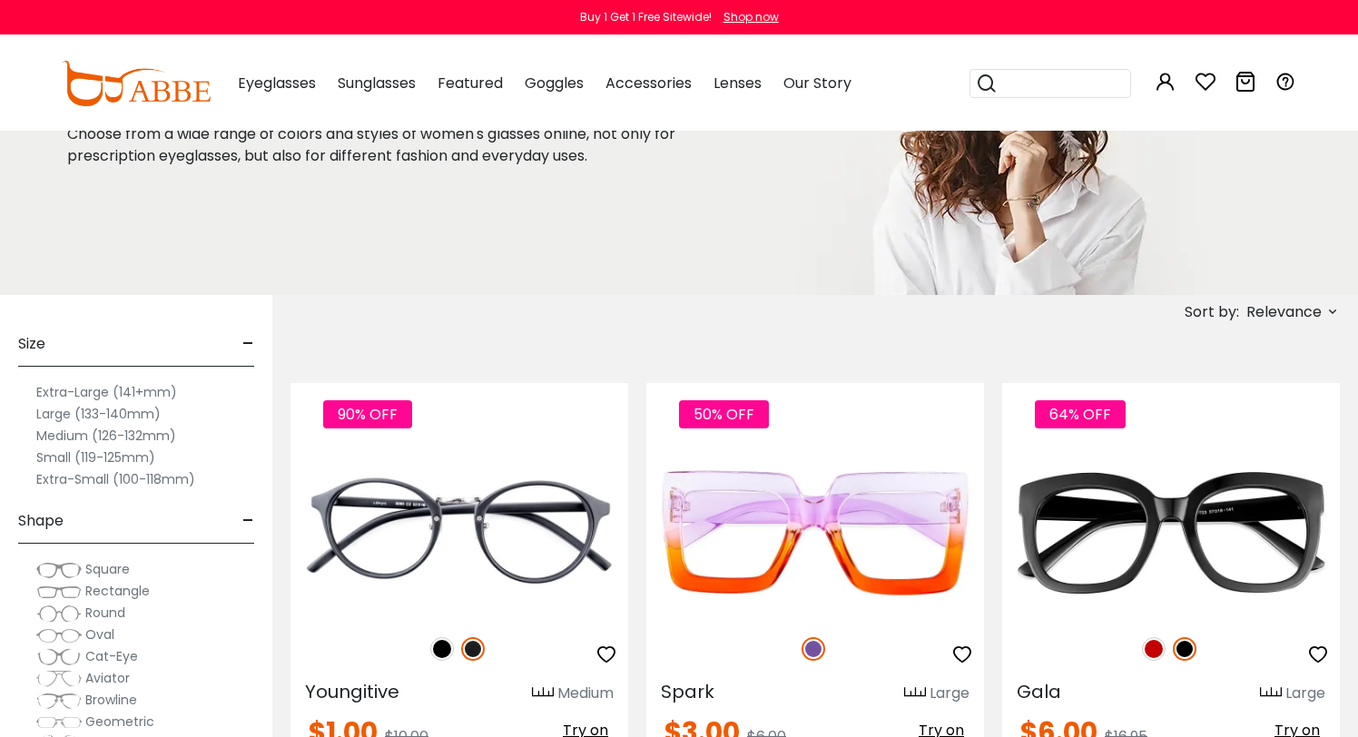
click at [143, 455] on label "Small (119-125mm)" at bounding box center [95, 458] width 119 height 22
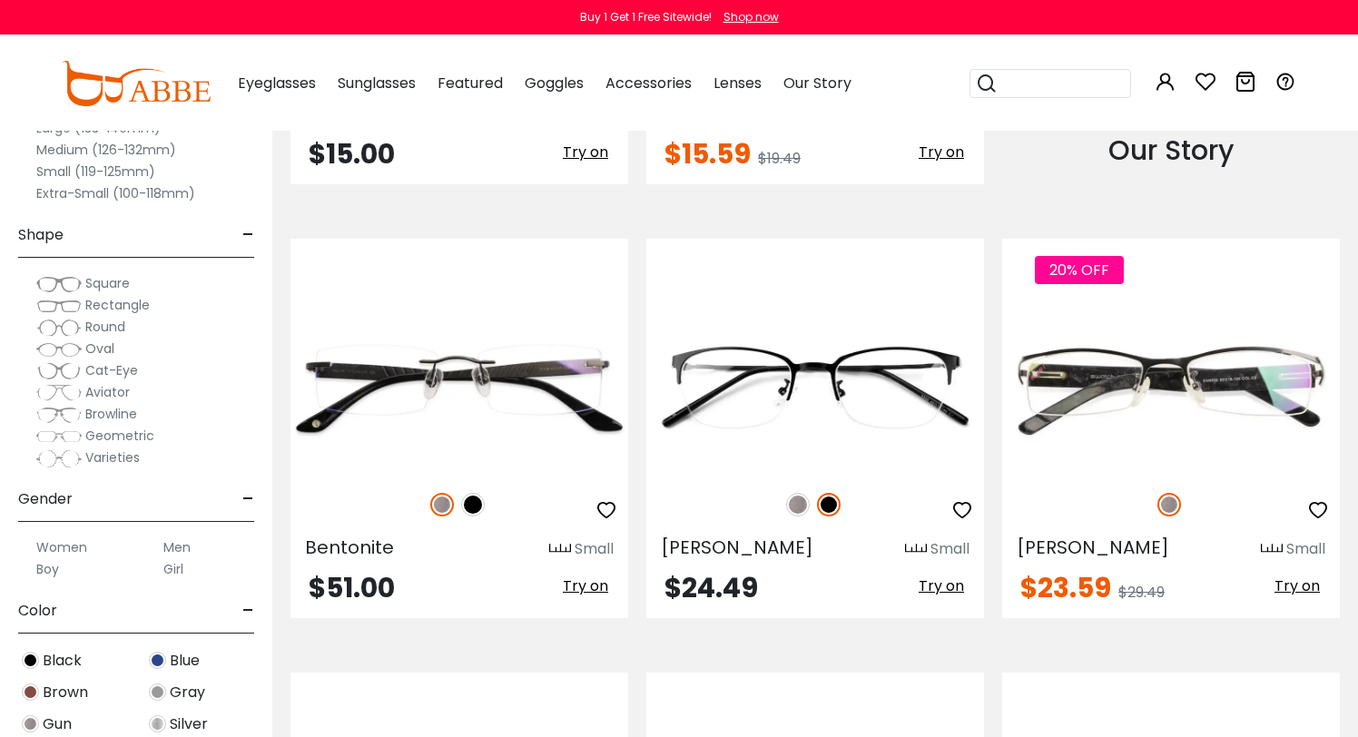
scroll to position [2076, 0]
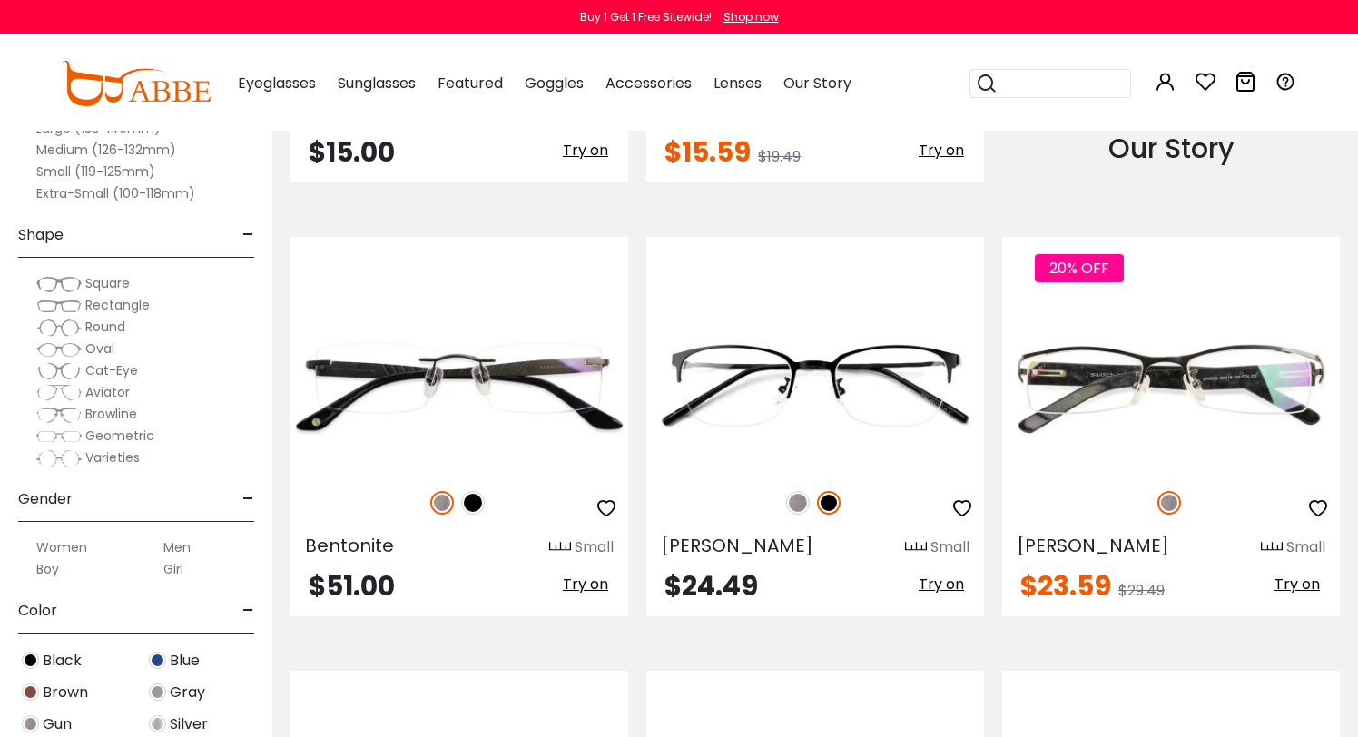
click at [796, 499] on img at bounding box center [798, 503] width 24 height 24
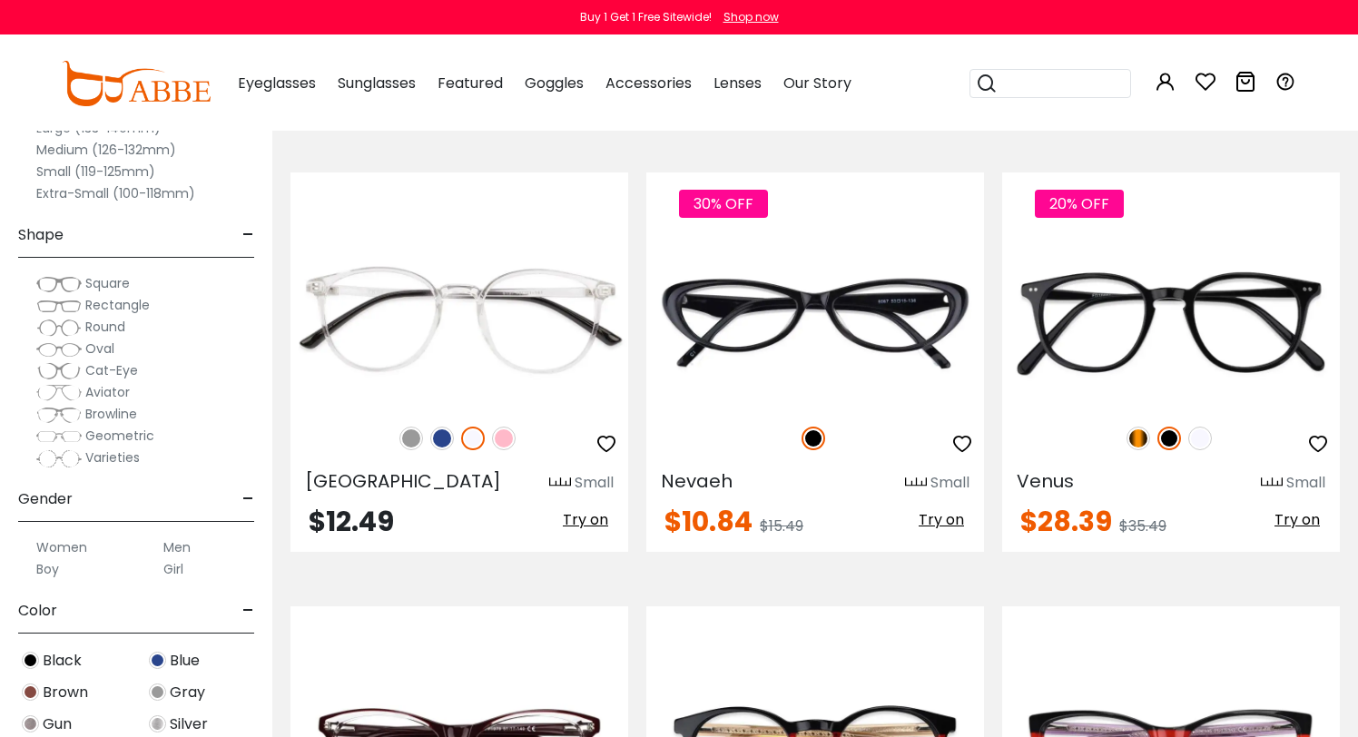
scroll to position [3013, 0]
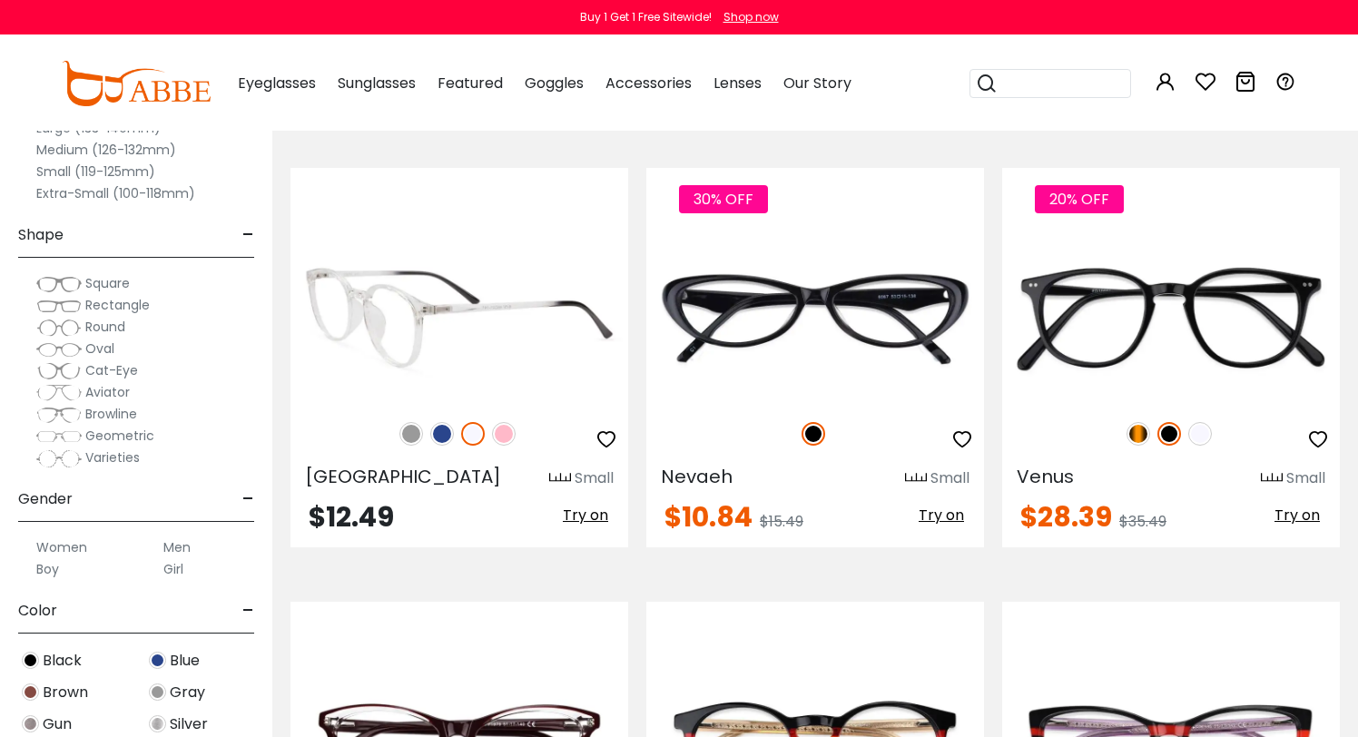
click at [543, 327] on img at bounding box center [460, 317] width 338 height 169
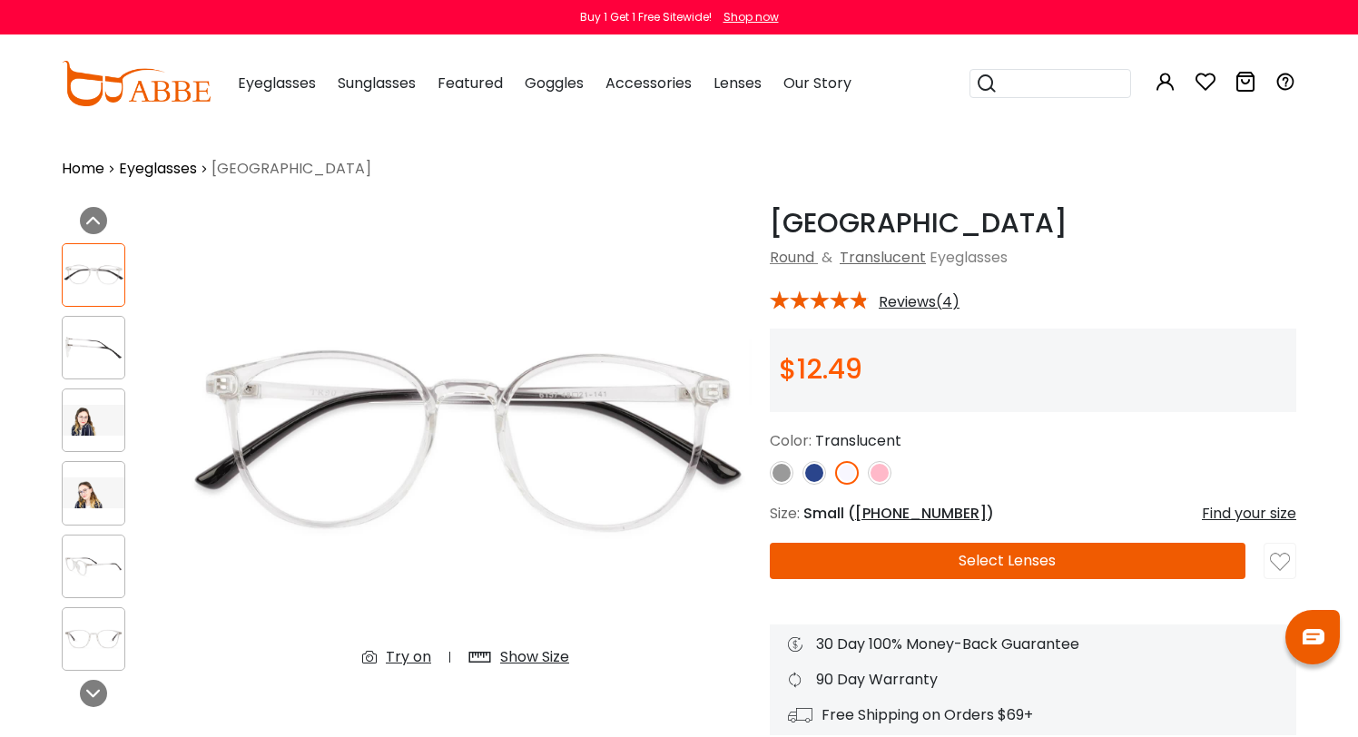
click at [548, 660] on div "Show Size" at bounding box center [534, 658] width 69 height 22
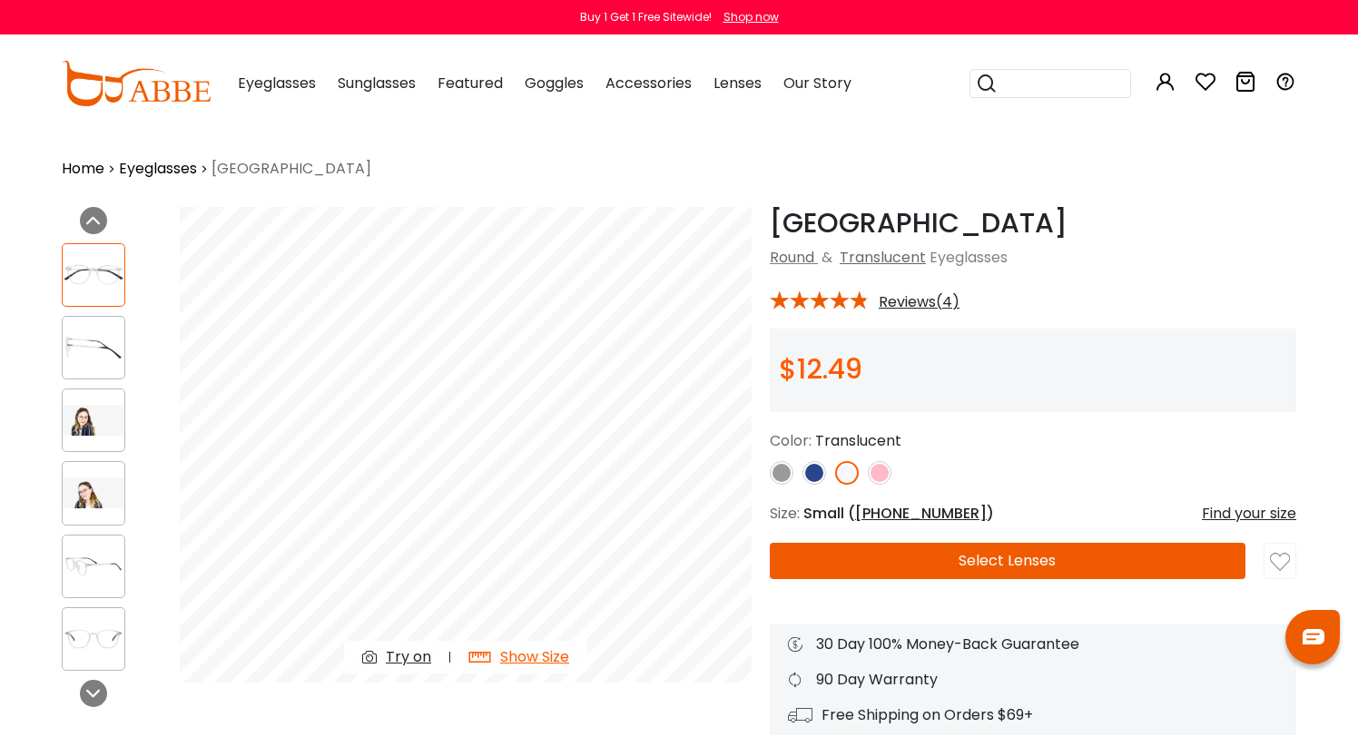
click at [892, 514] on span "[PHONE_NUMBER]" at bounding box center [921, 513] width 132 height 21
click at [1240, 516] on div "Find your size" at bounding box center [1249, 514] width 94 height 22
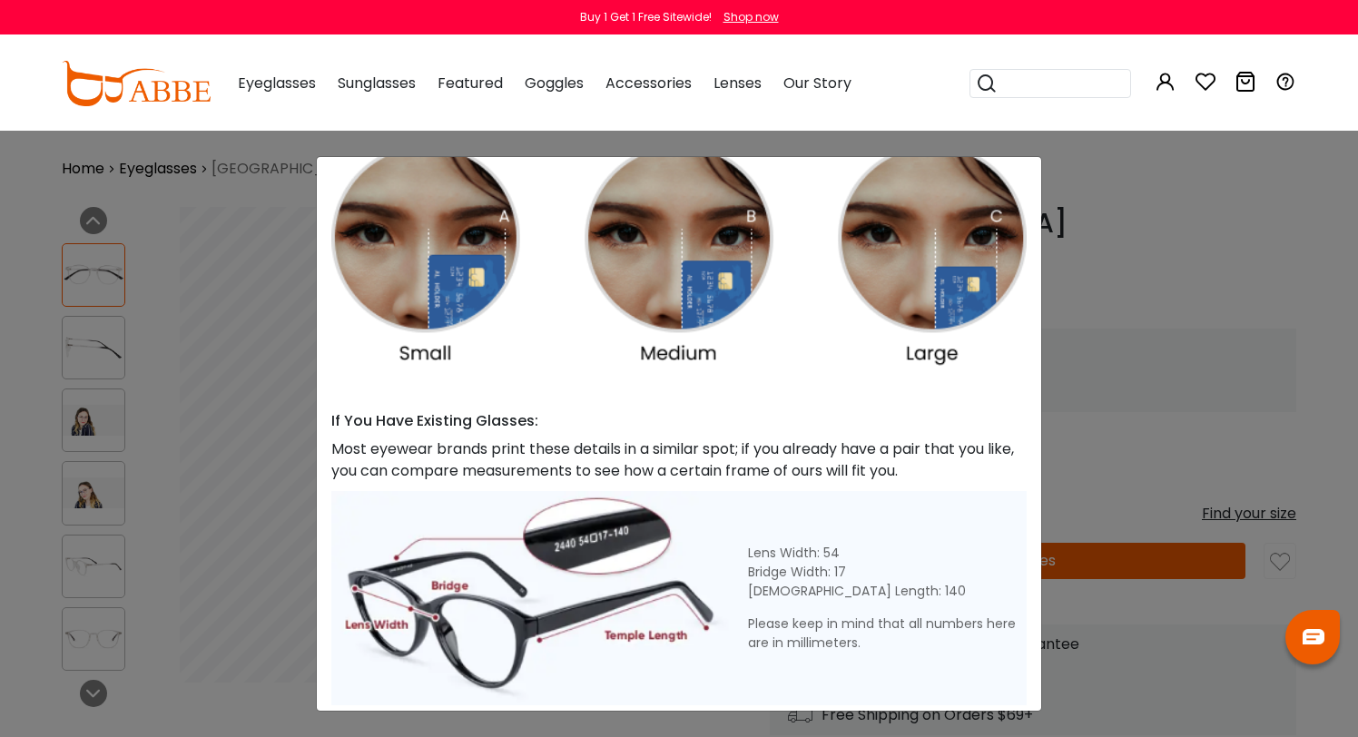
scroll to position [443, 0]
